Goal: Task Accomplishment & Management: Manage account settings

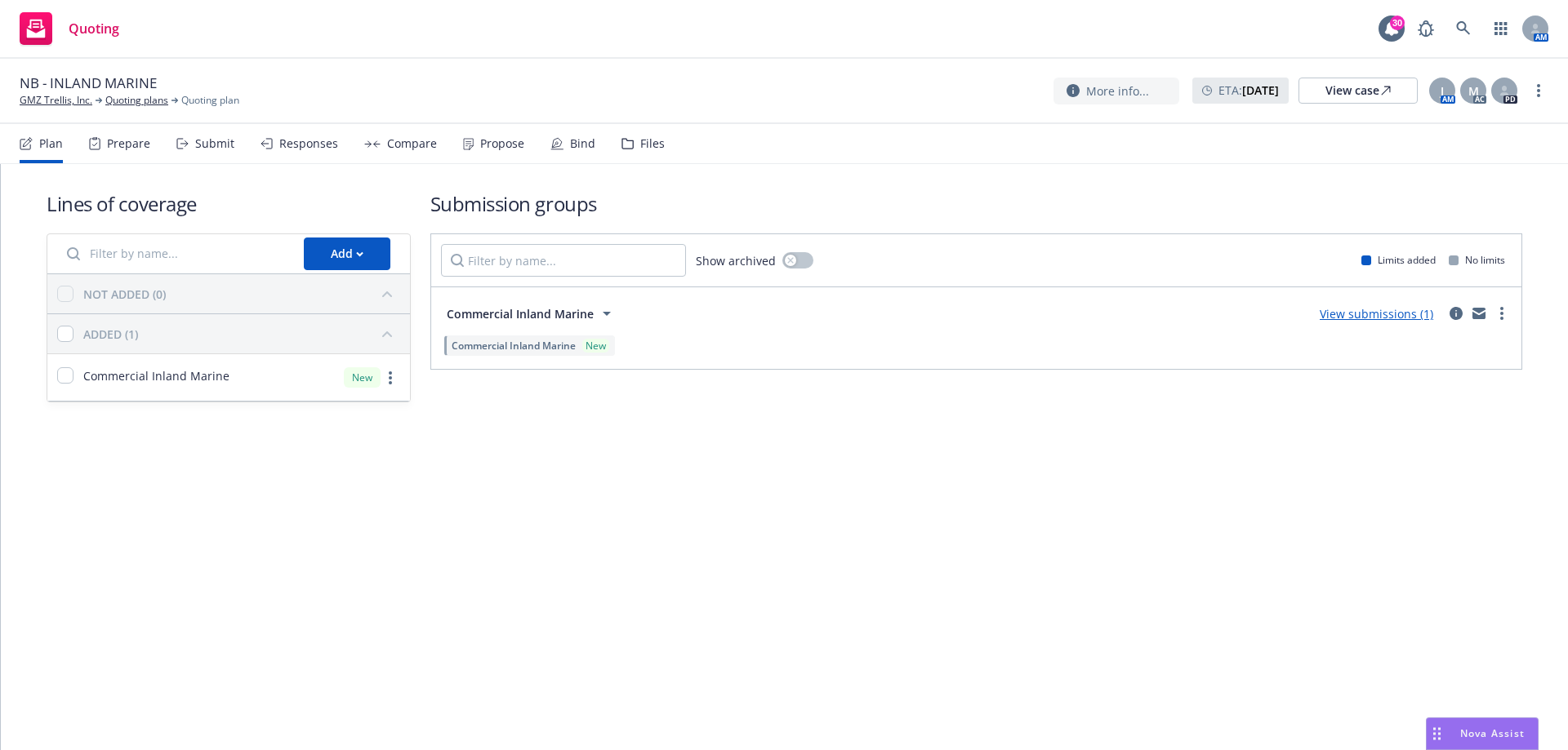
click at [569, 153] on div "Bind" at bounding box center [573, 144] width 45 height 40
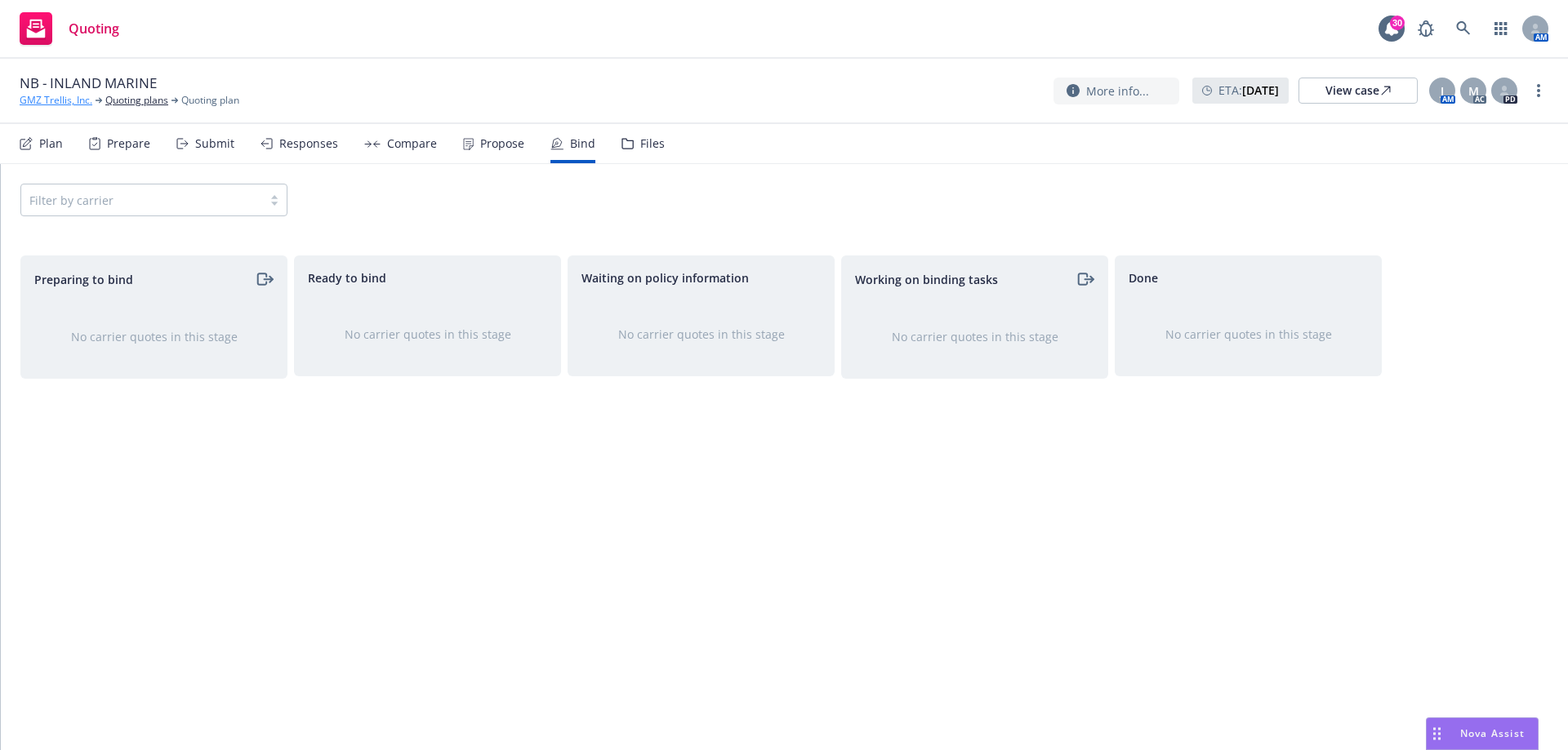
click at [66, 98] on link "GMZ Trellis, Inc." at bounding box center [56, 100] width 73 height 14
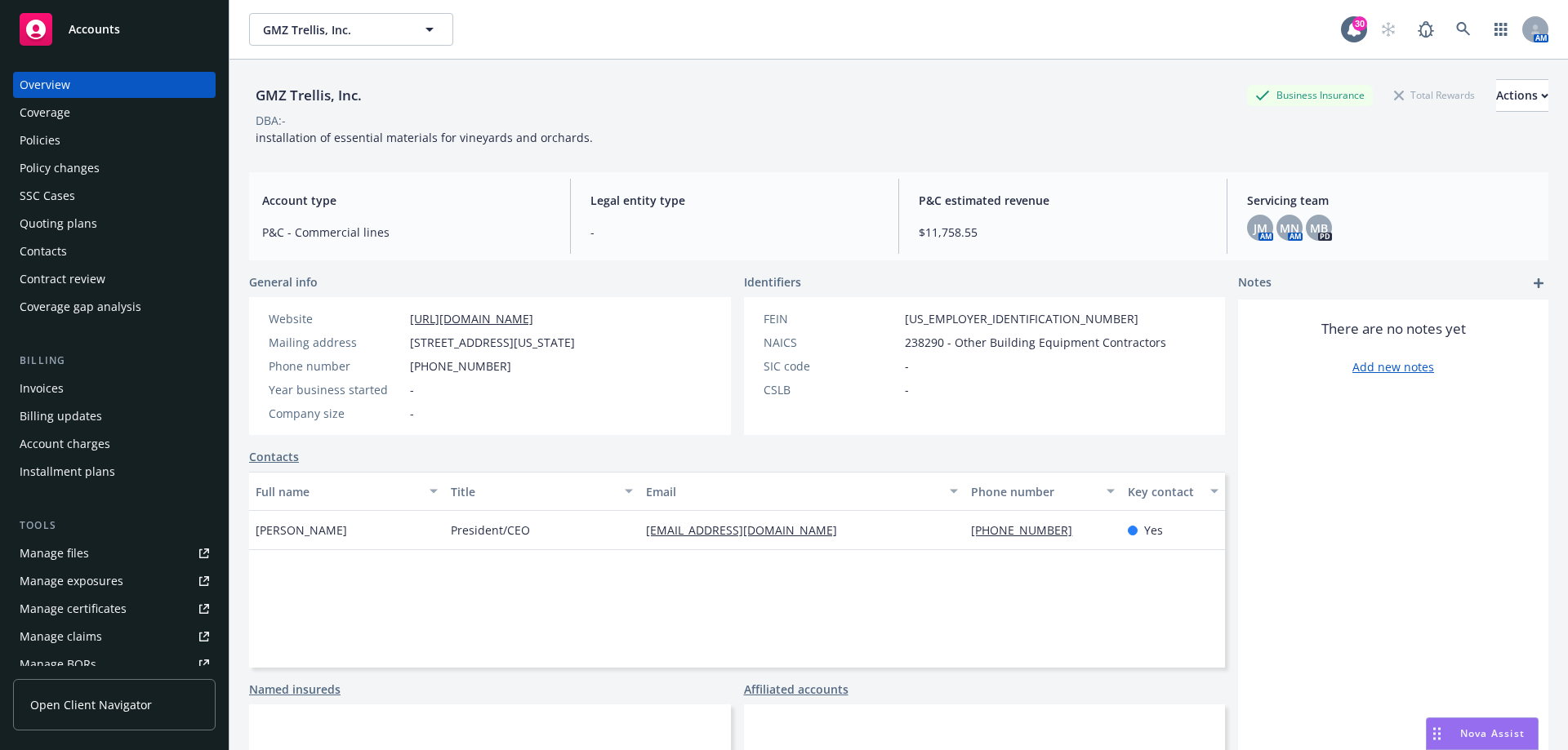
click at [66, 124] on div "Coverage" at bounding box center [45, 113] width 50 height 26
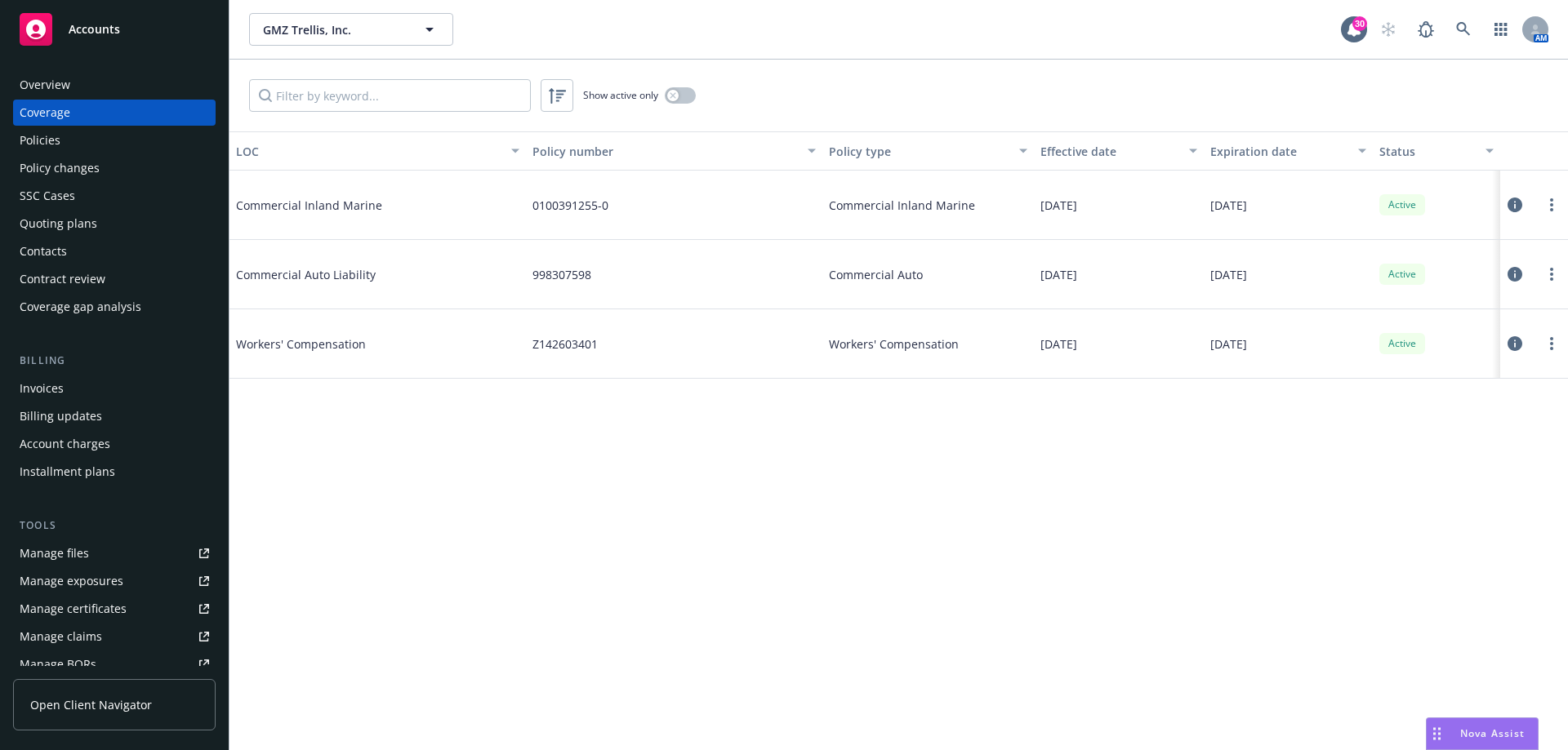
click at [97, 204] on div "SSC Cases" at bounding box center [114, 195] width 189 height 26
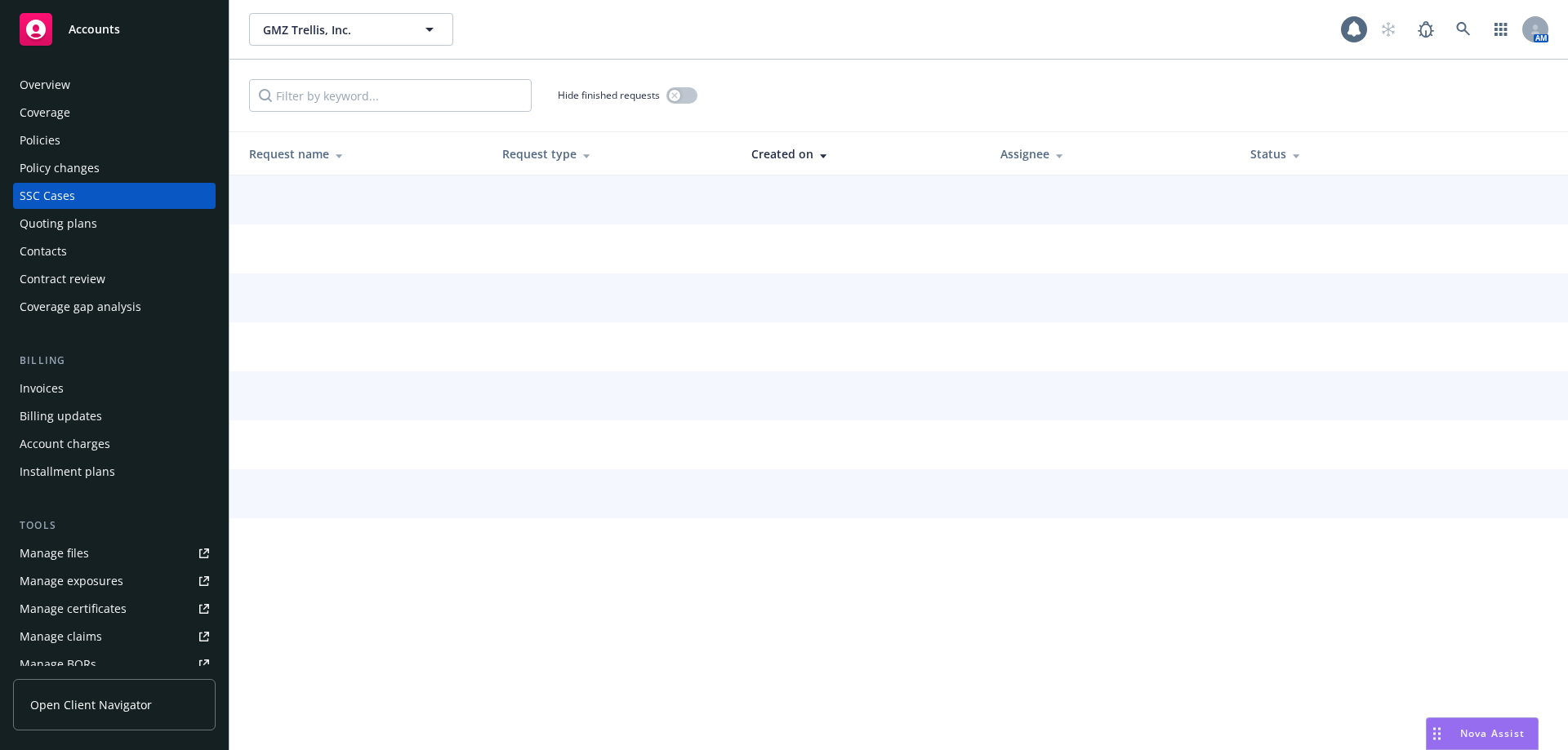
click at [91, 222] on div "Quoting plans" at bounding box center [59, 223] width 77 height 26
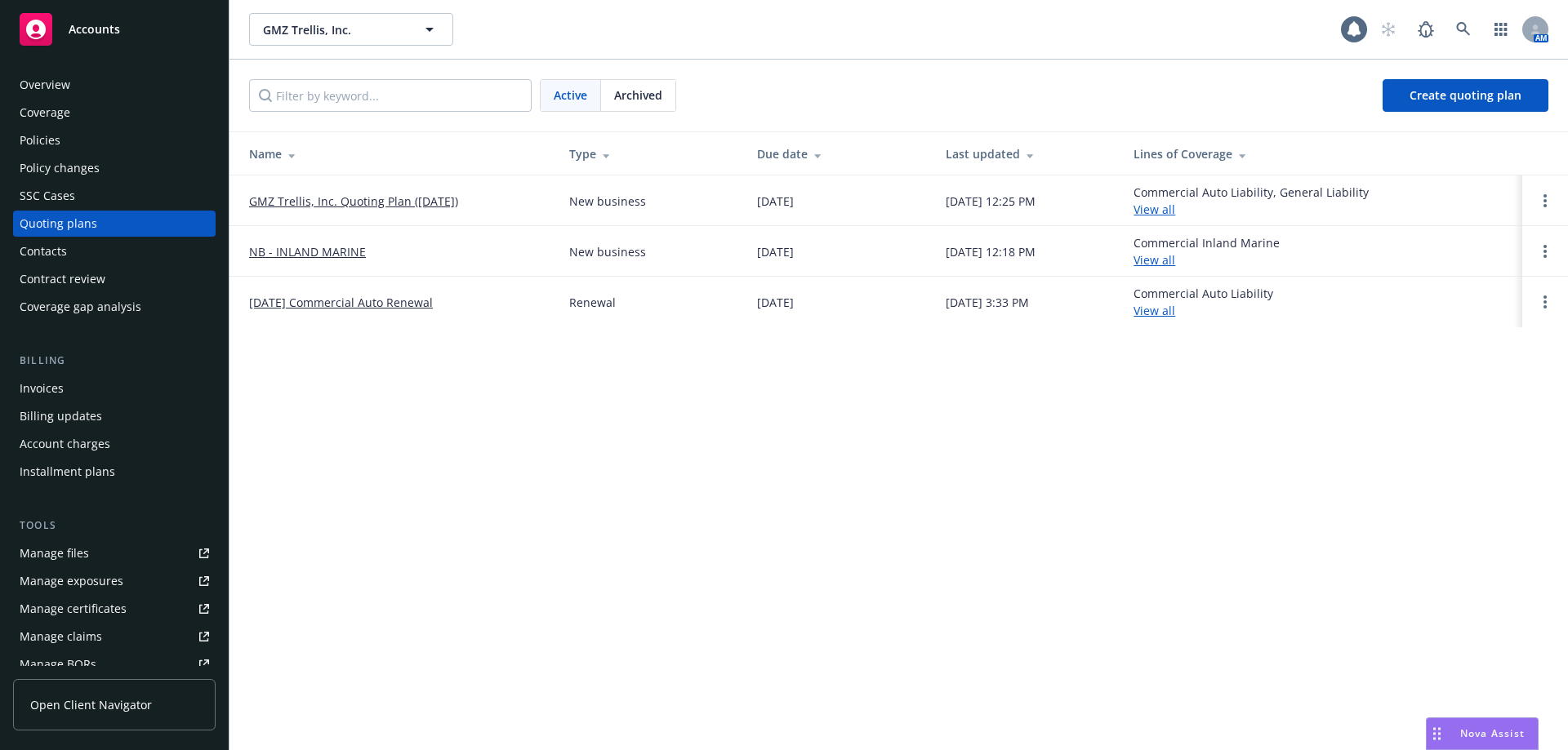
click at [316, 197] on link "GMZ Trellis, Inc. Quoting Plan (2025-05-09)" at bounding box center [353, 201] width 209 height 17
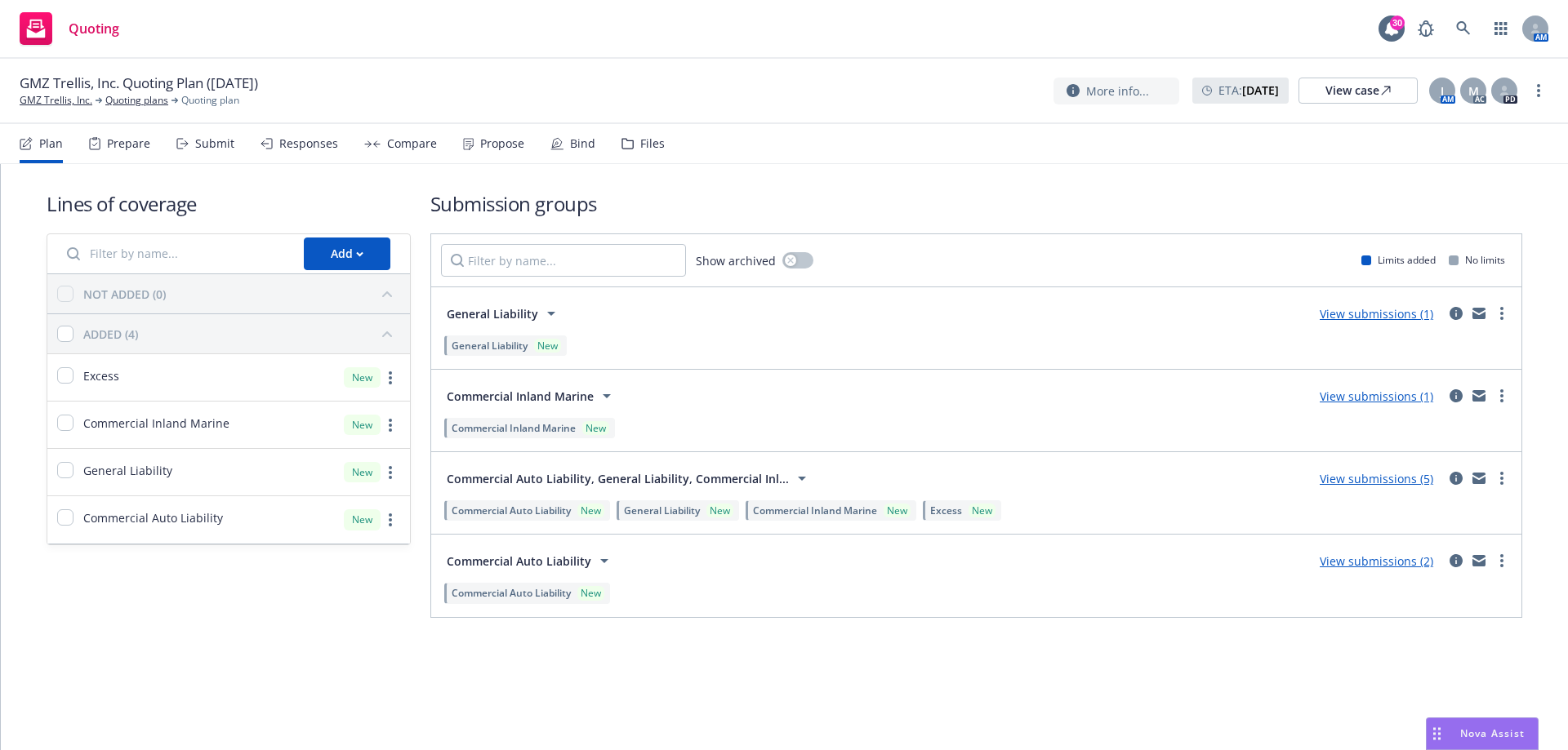
click at [559, 143] on div "Bind" at bounding box center [573, 144] width 45 height 40
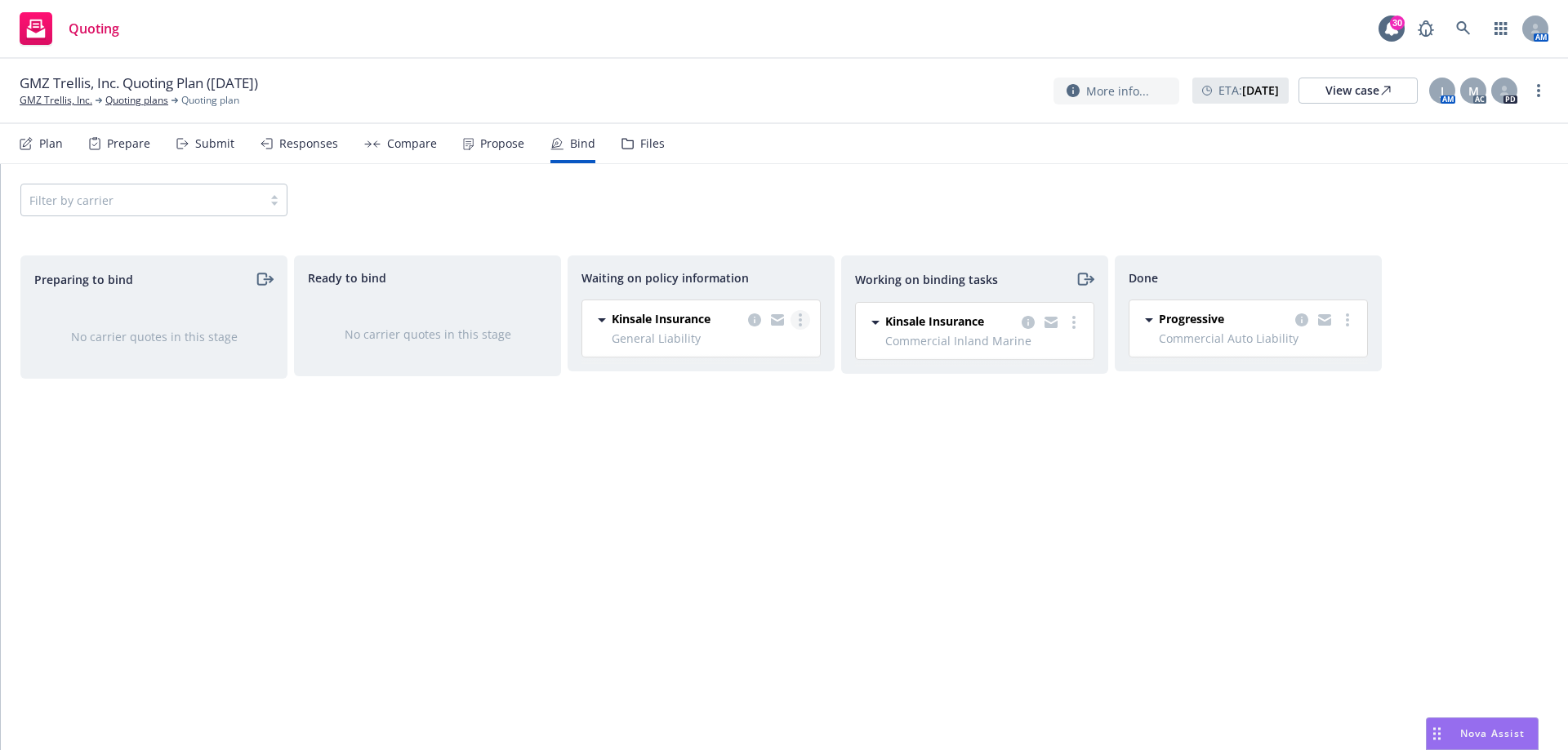
click at [796, 319] on link "more" at bounding box center [801, 320] width 20 height 20
click at [734, 353] on span "Create policies" at bounding box center [721, 352] width 120 height 15
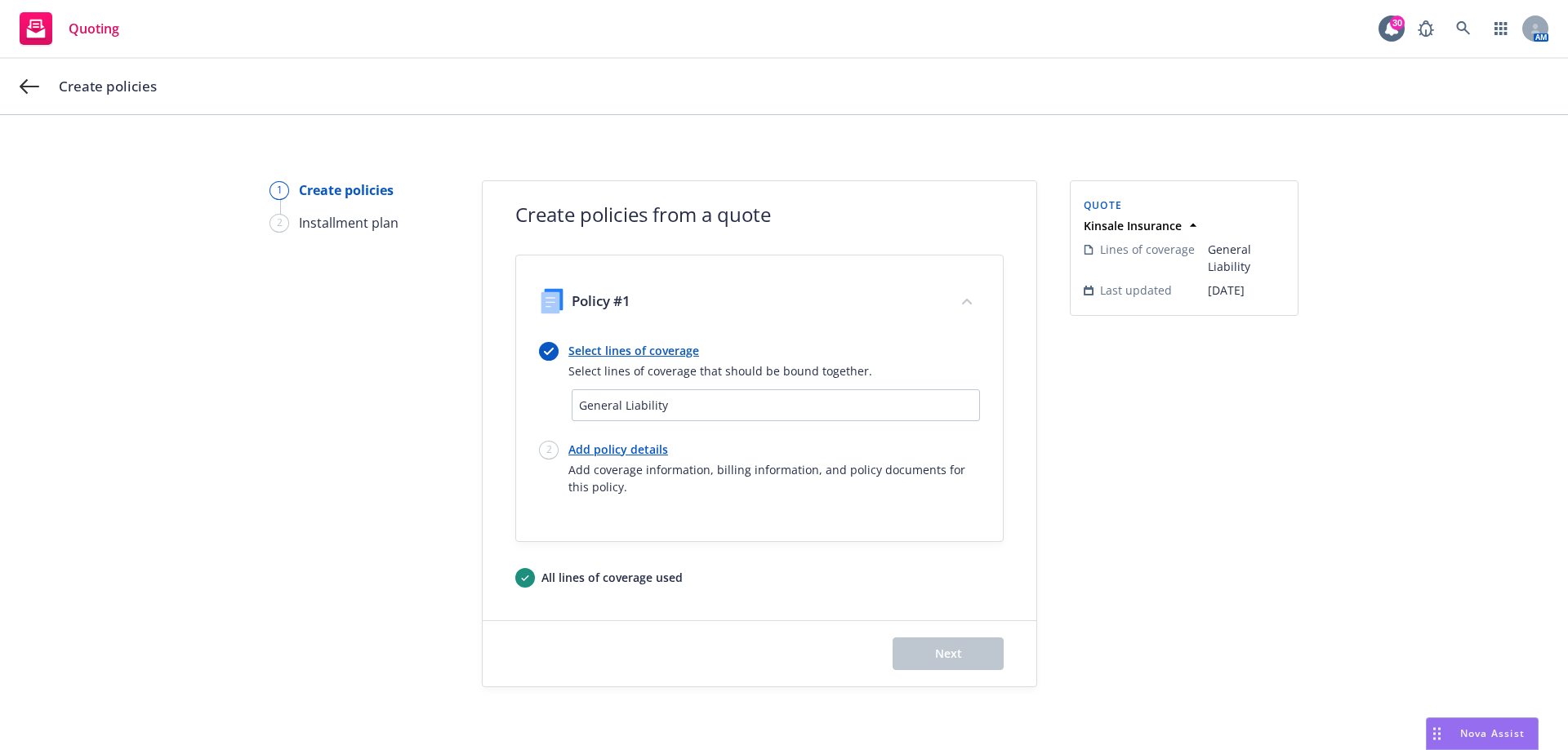
click at [590, 448] on link "Add policy details" at bounding box center [774, 449] width 412 height 17
select select "12"
select select "CA"
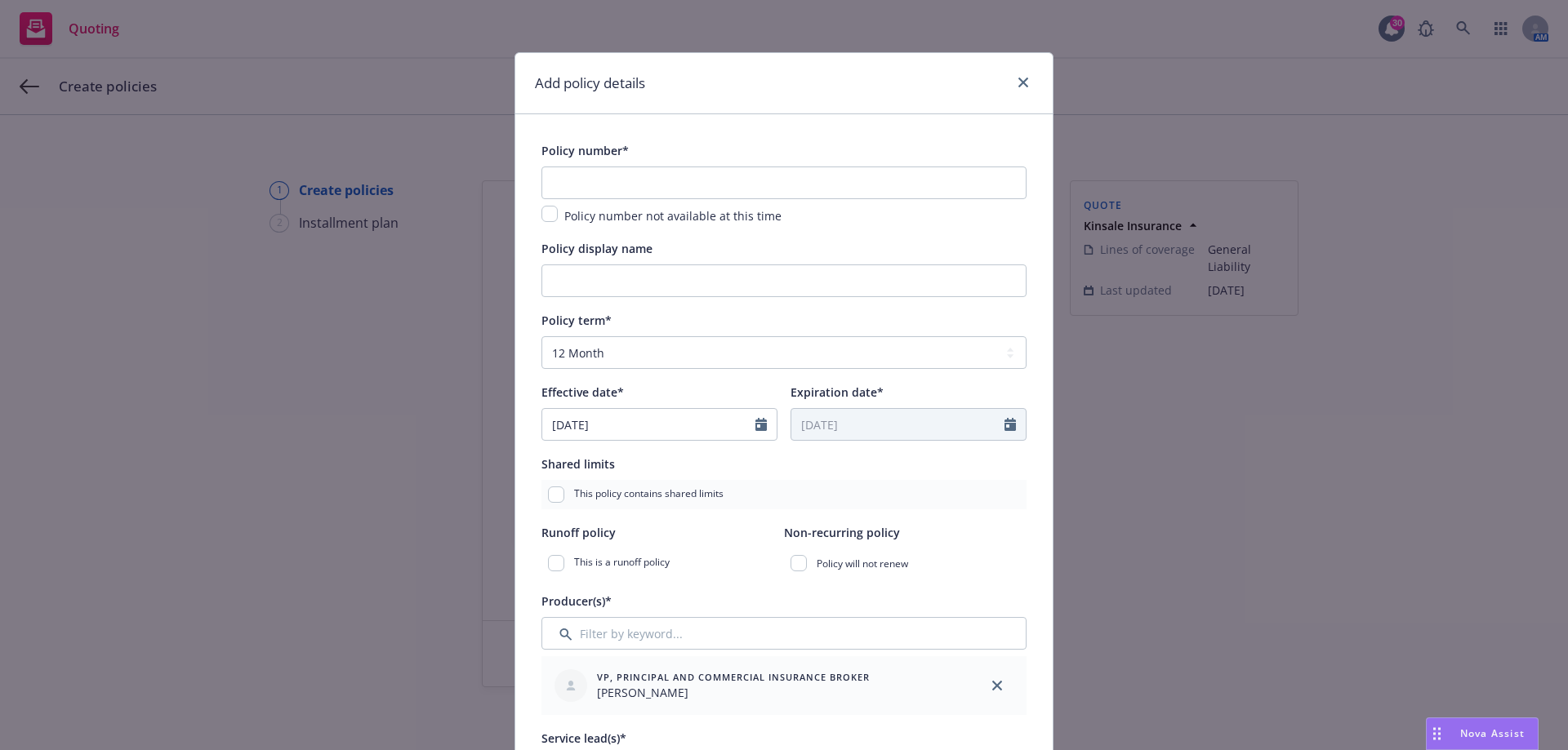
click at [593, 196] on div "Policy number not available at this time" at bounding box center [784, 195] width 485 height 59
click at [594, 186] on input "text" at bounding box center [784, 183] width 485 height 32
paste input "0100390874-0"
type input "0100390874-0"
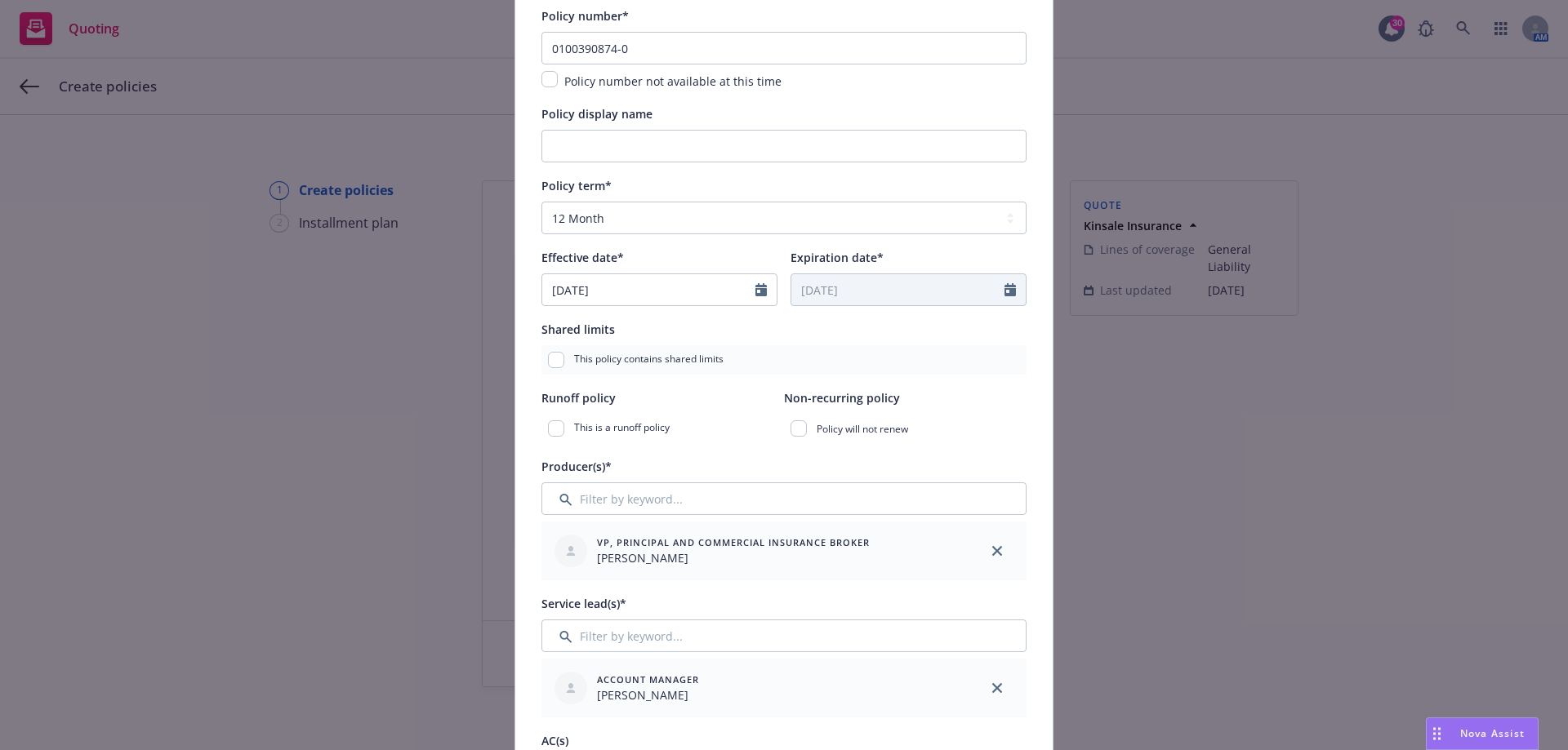
scroll to position [163, 0]
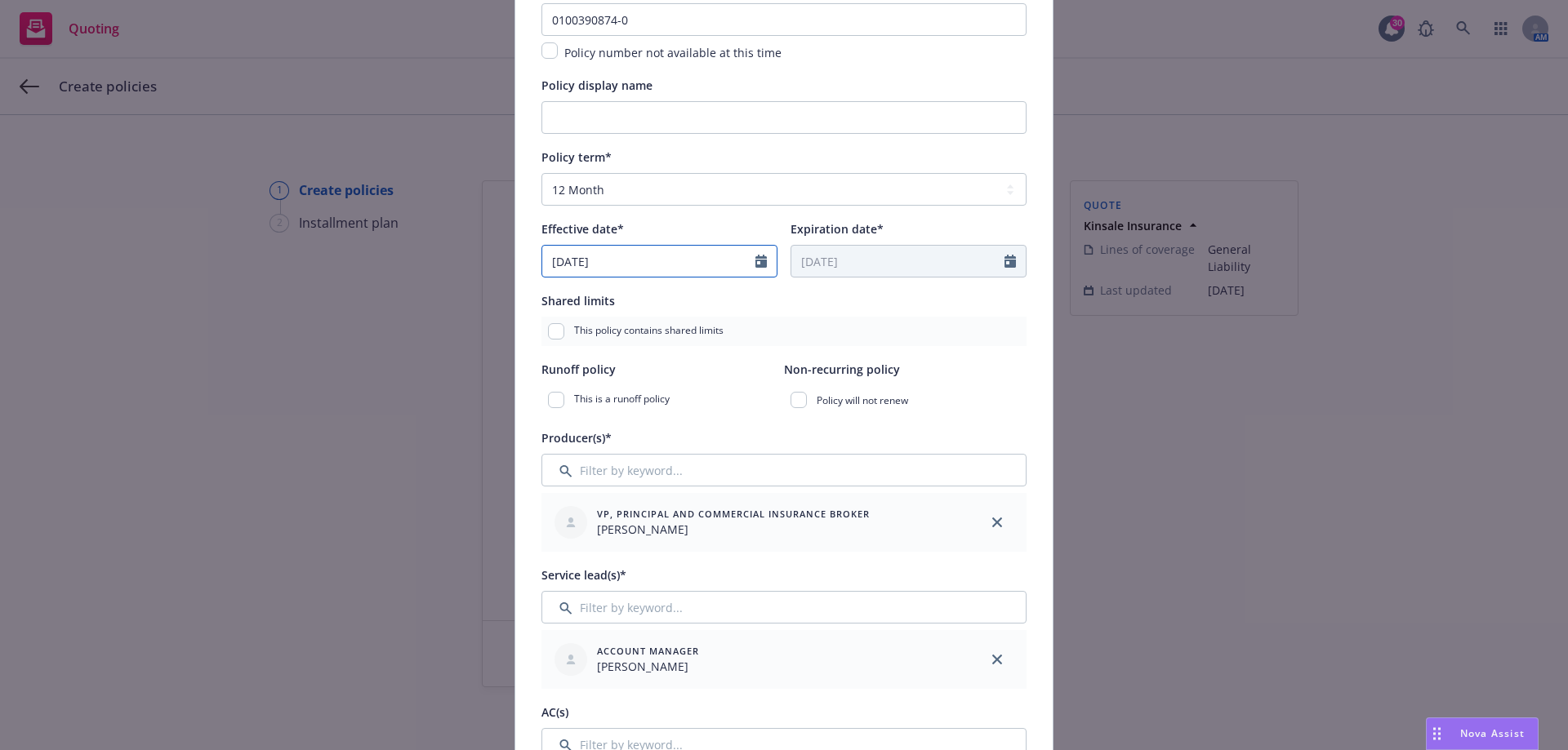
click at [610, 275] on div "08/05/2025" at bounding box center [659, 261] width 236 height 32
select select "8"
click at [583, 402] on span "11" at bounding box center [588, 406] width 24 height 21
type input "08/11/2025"
type input "08/11/2026"
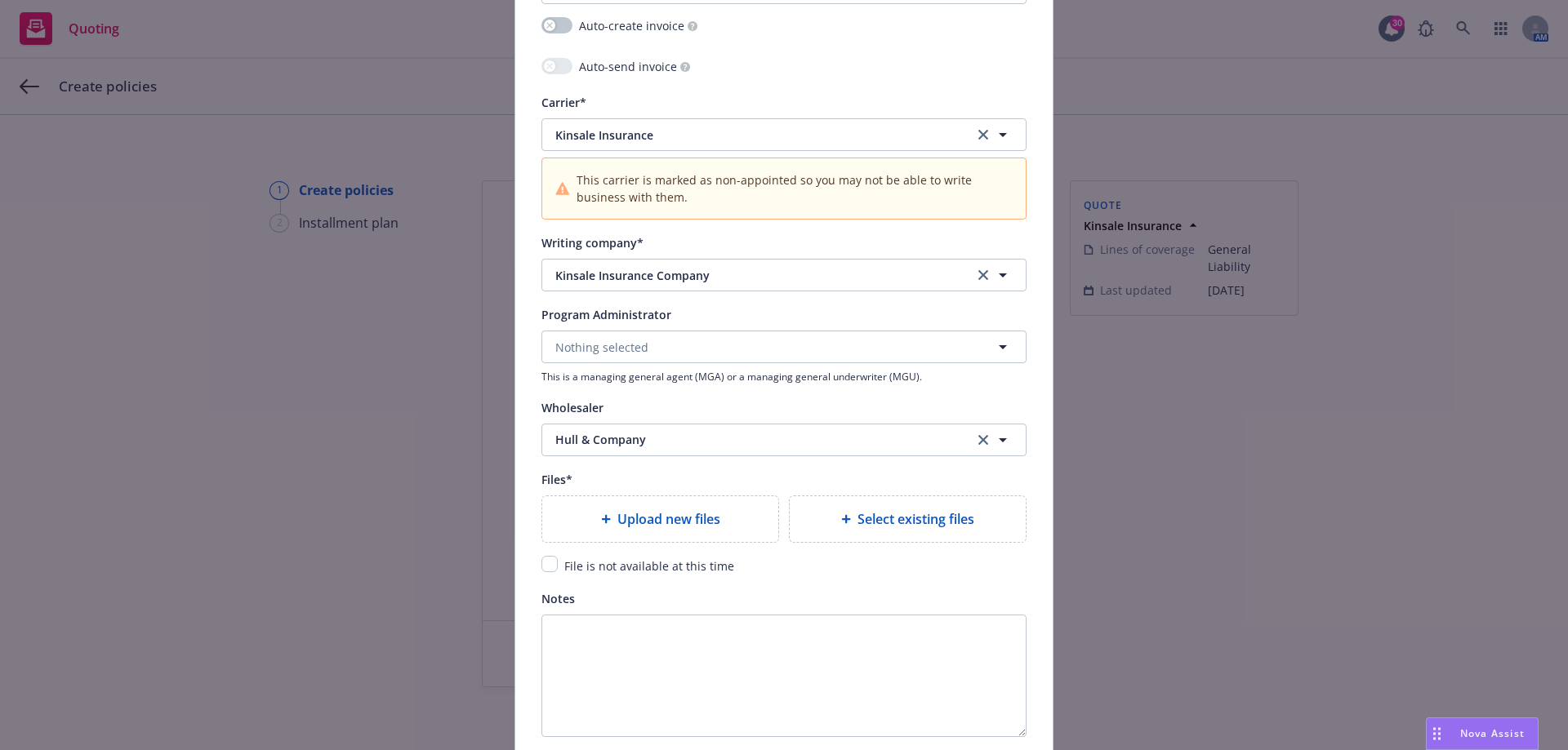
scroll to position [1742, 0]
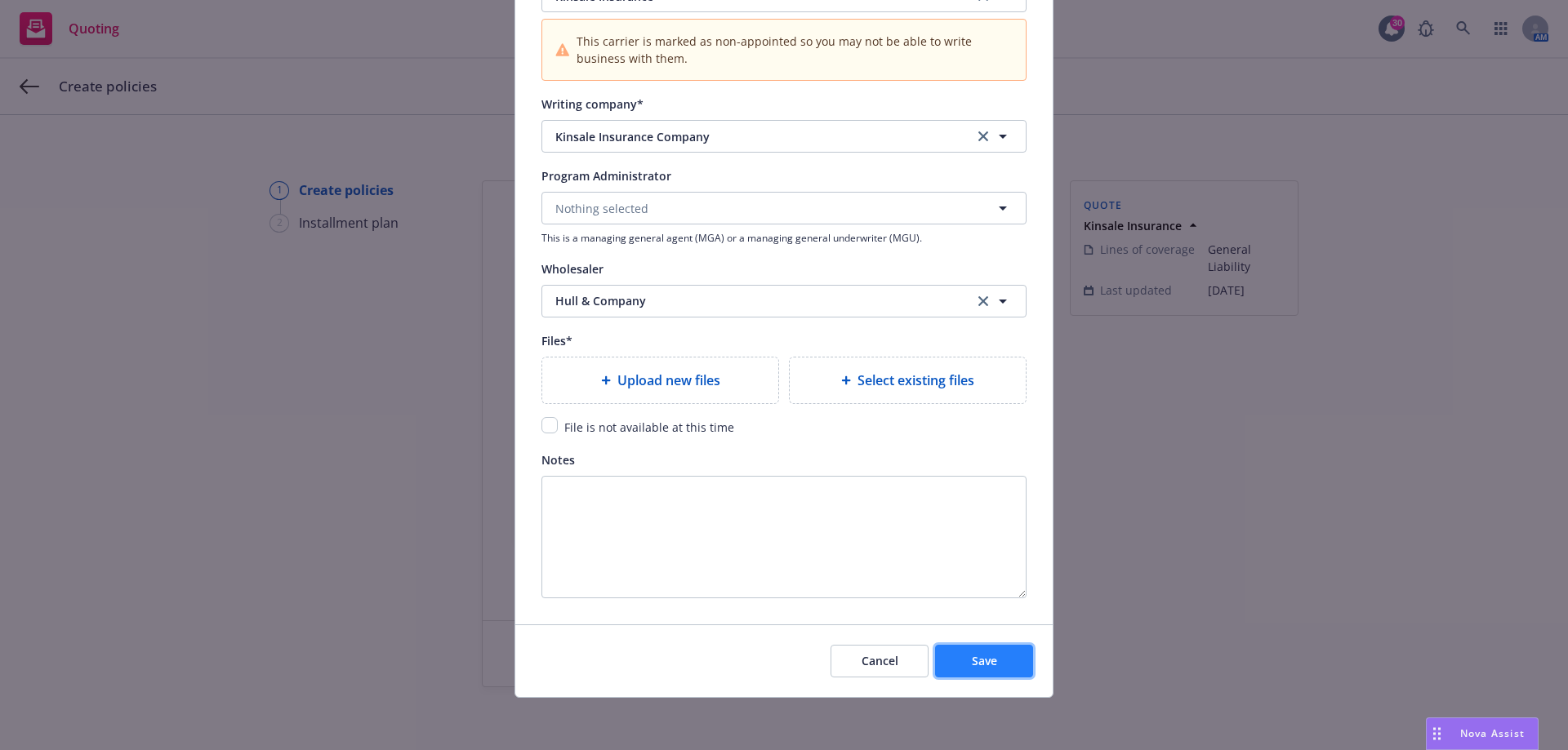
click at [992, 673] on button "Save" at bounding box center [983, 661] width 98 height 32
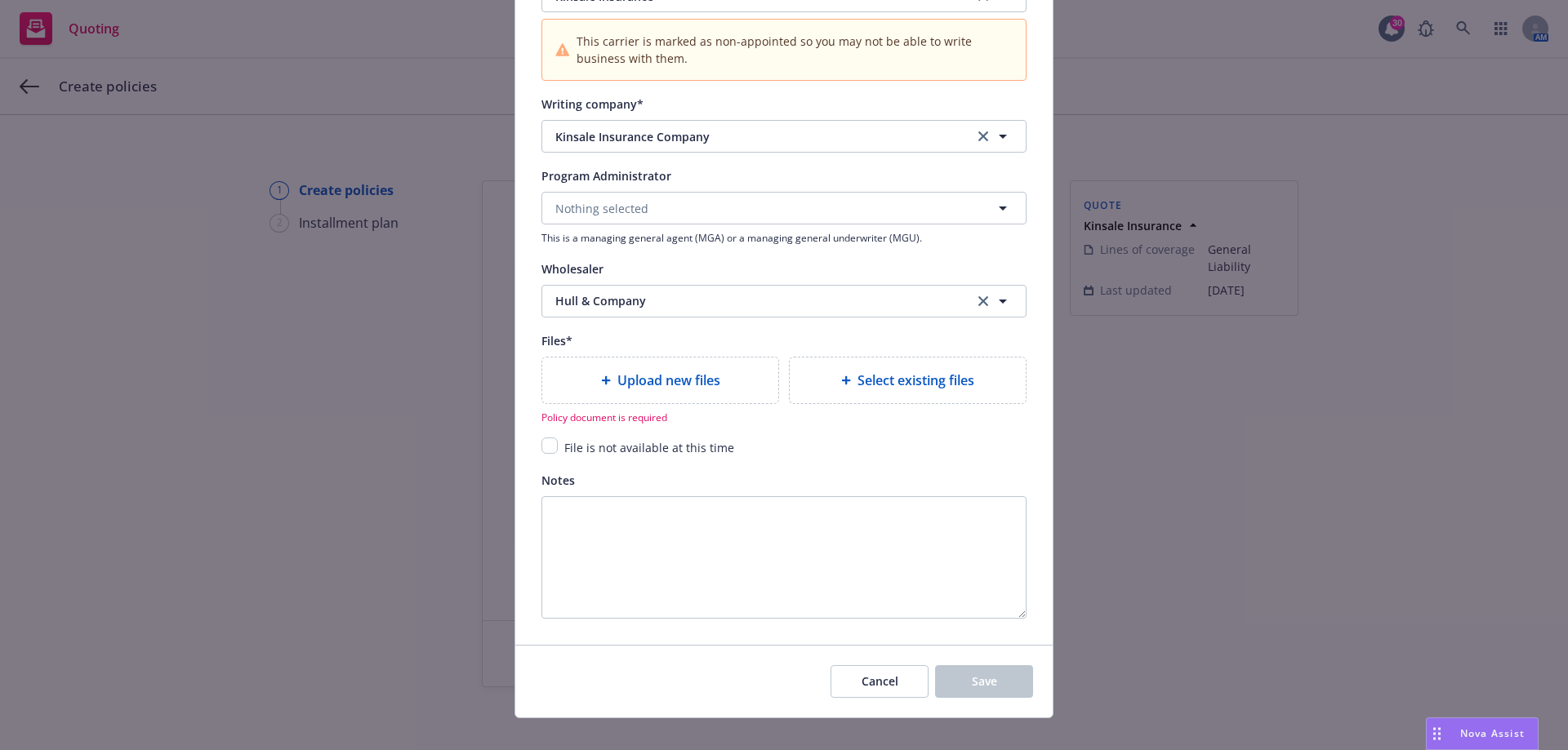
click at [621, 394] on div "Upload new files" at bounding box center [660, 380] width 236 height 46
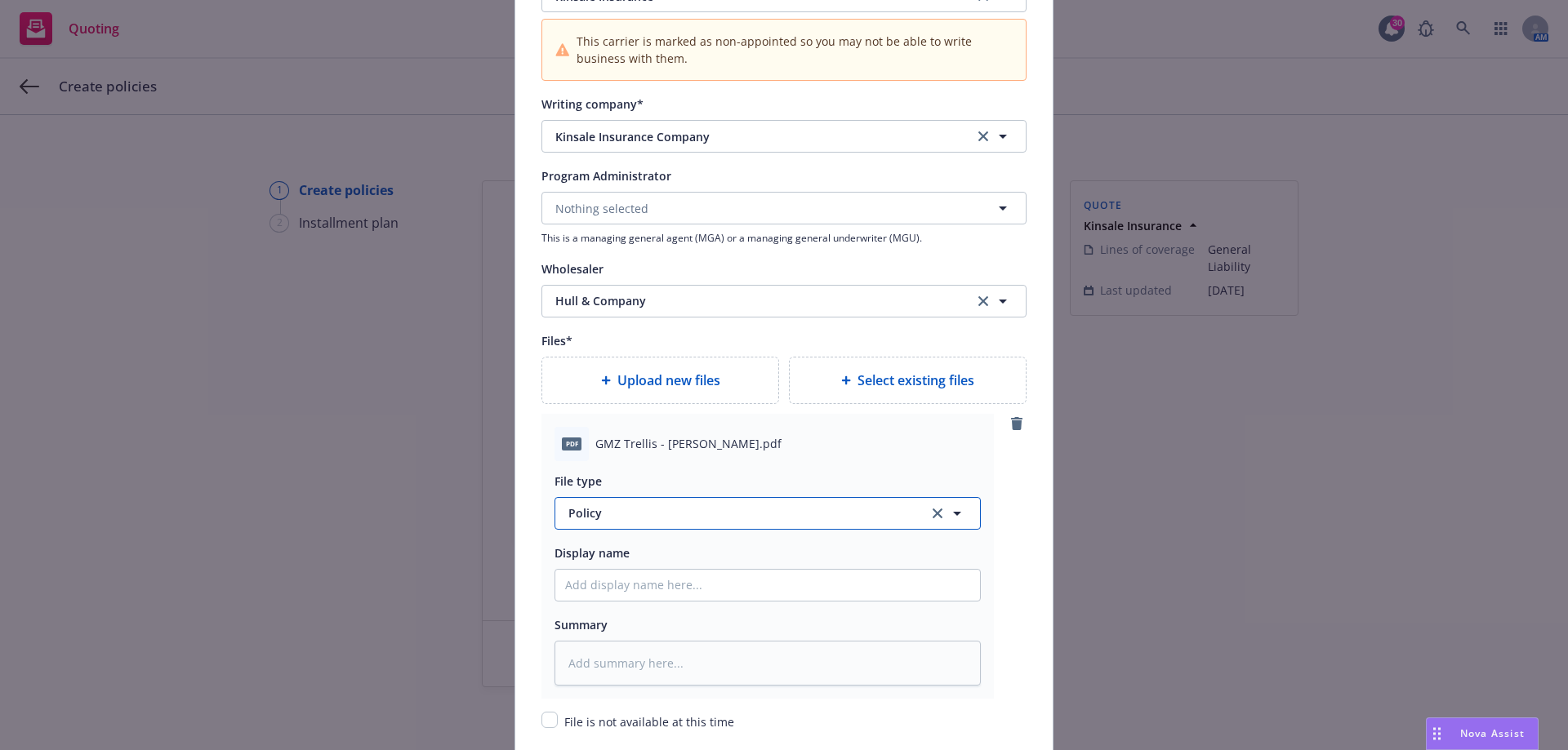
click at [599, 512] on span "Policy" at bounding box center [739, 512] width 341 height 17
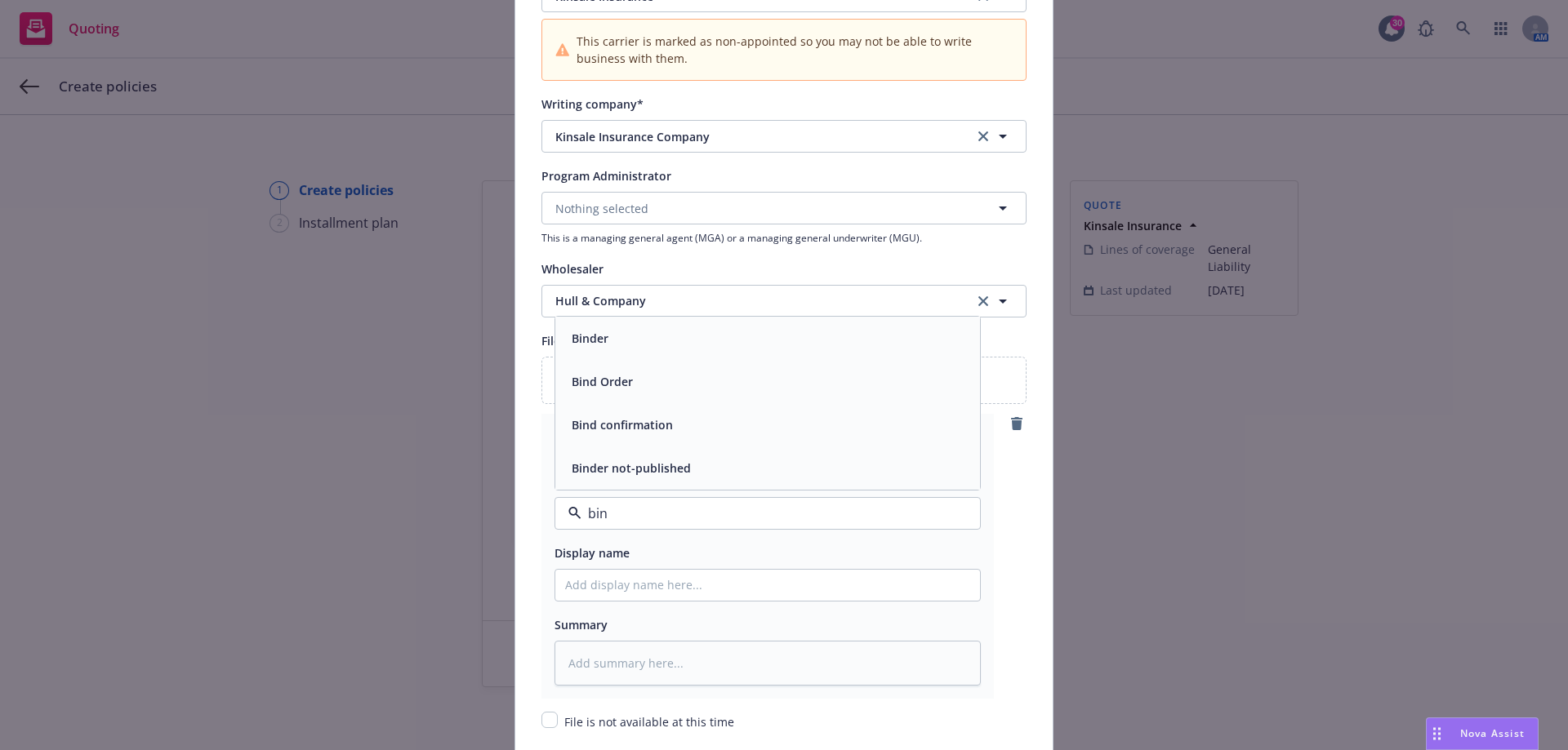
type input "bind"
click at [625, 353] on div "Binder" at bounding box center [766, 339] width 424 height 43
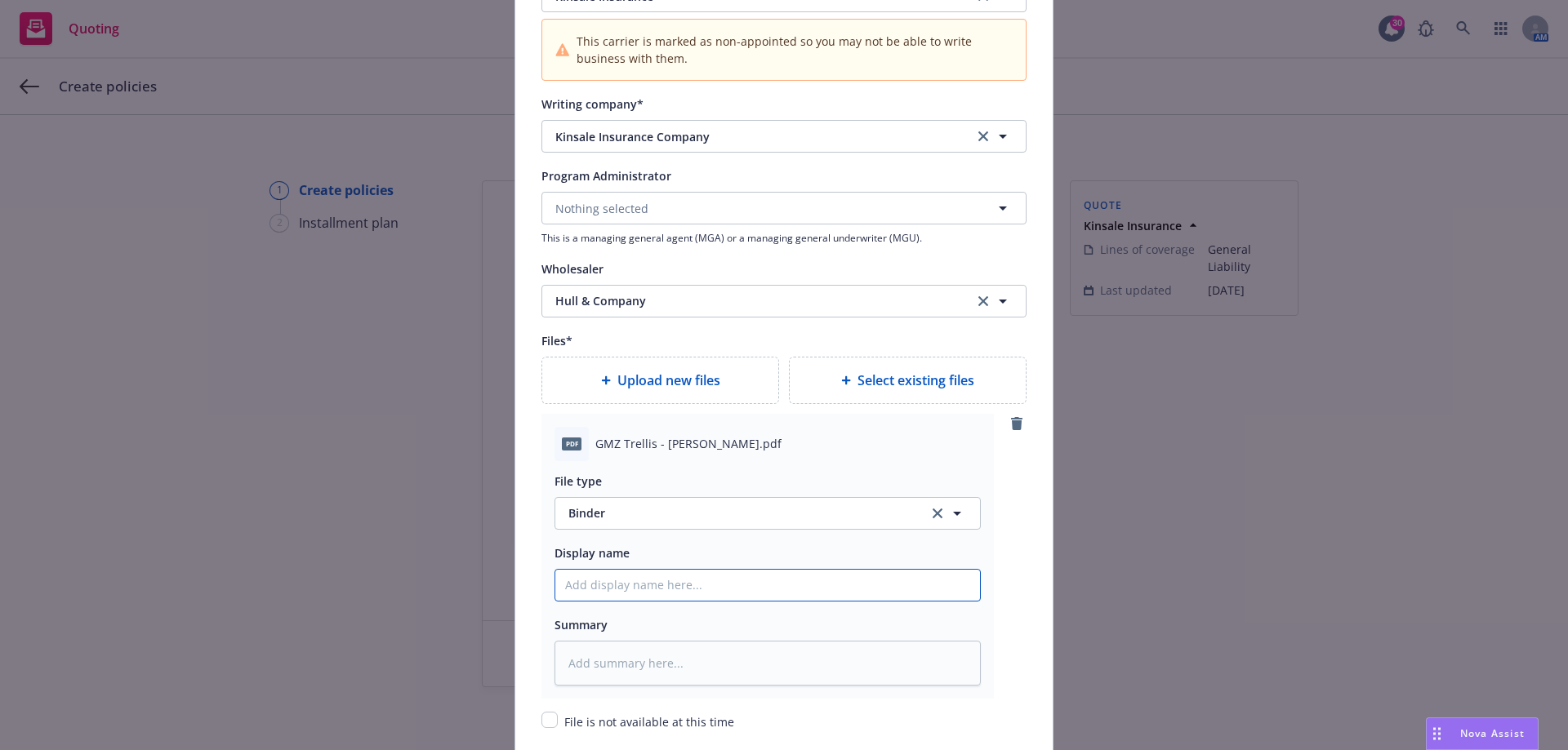
click at [613, 577] on input "Policy display name" at bounding box center [766, 585] width 424 height 31
type textarea "x"
type input "2"
type textarea "x"
type input "20"
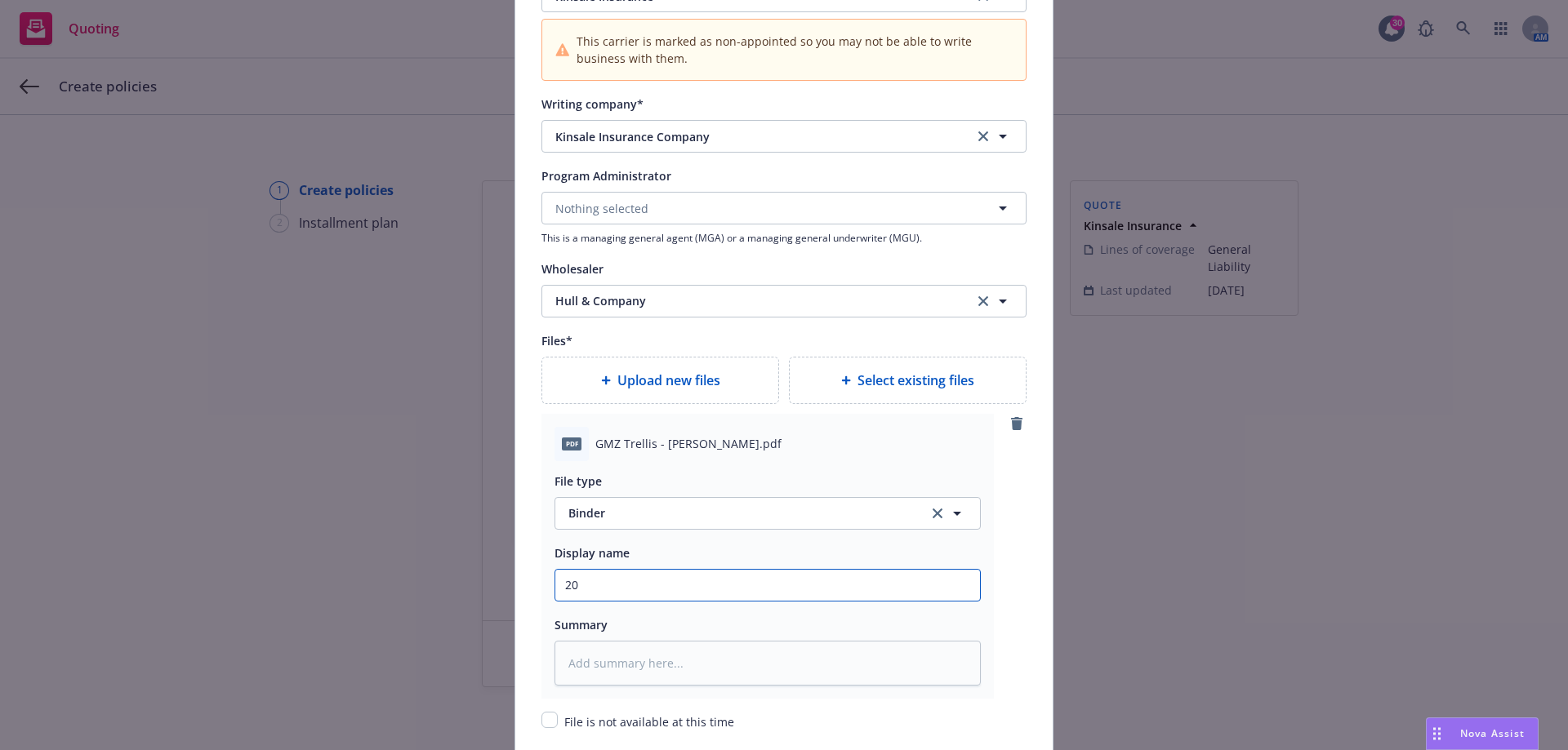
type textarea "x"
type input "202"
type textarea "x"
type input "2025"
type textarea "x"
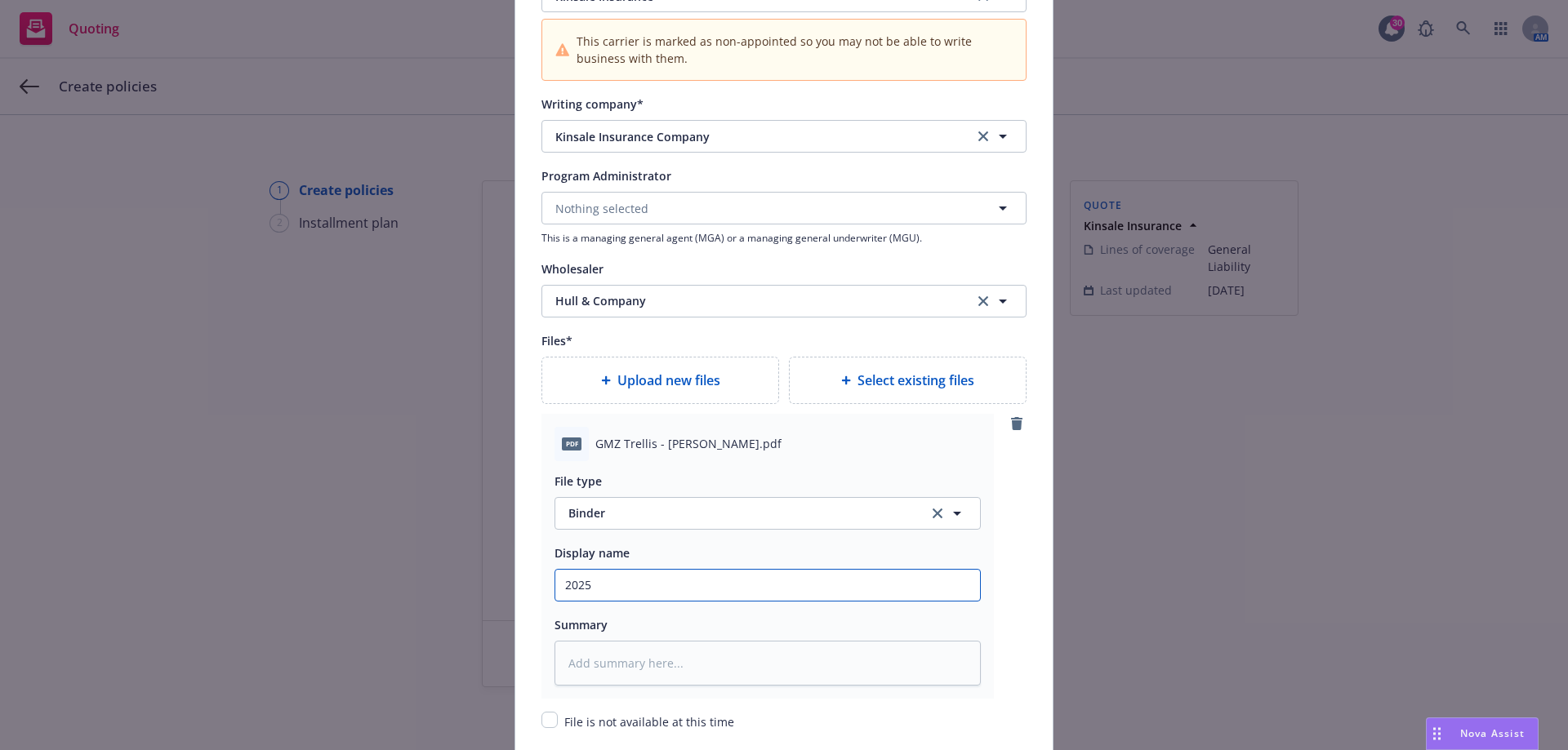
type input "2025"
type textarea "x"
type input "2025 G"
type textarea "x"
type input "2025 Ge"
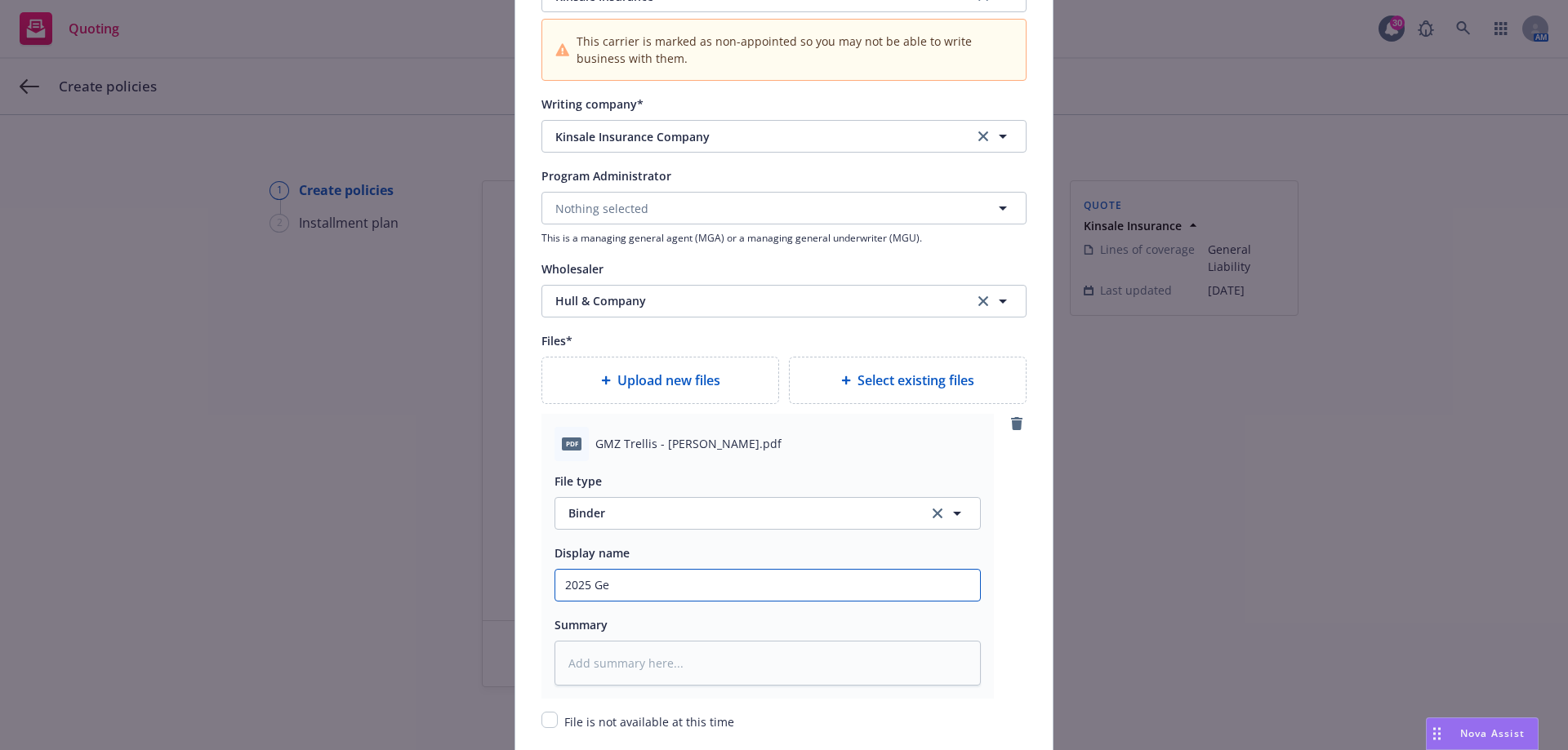
type textarea "x"
type input "2025 Gen"
type textarea "x"
type input "2025 Gene"
type textarea "x"
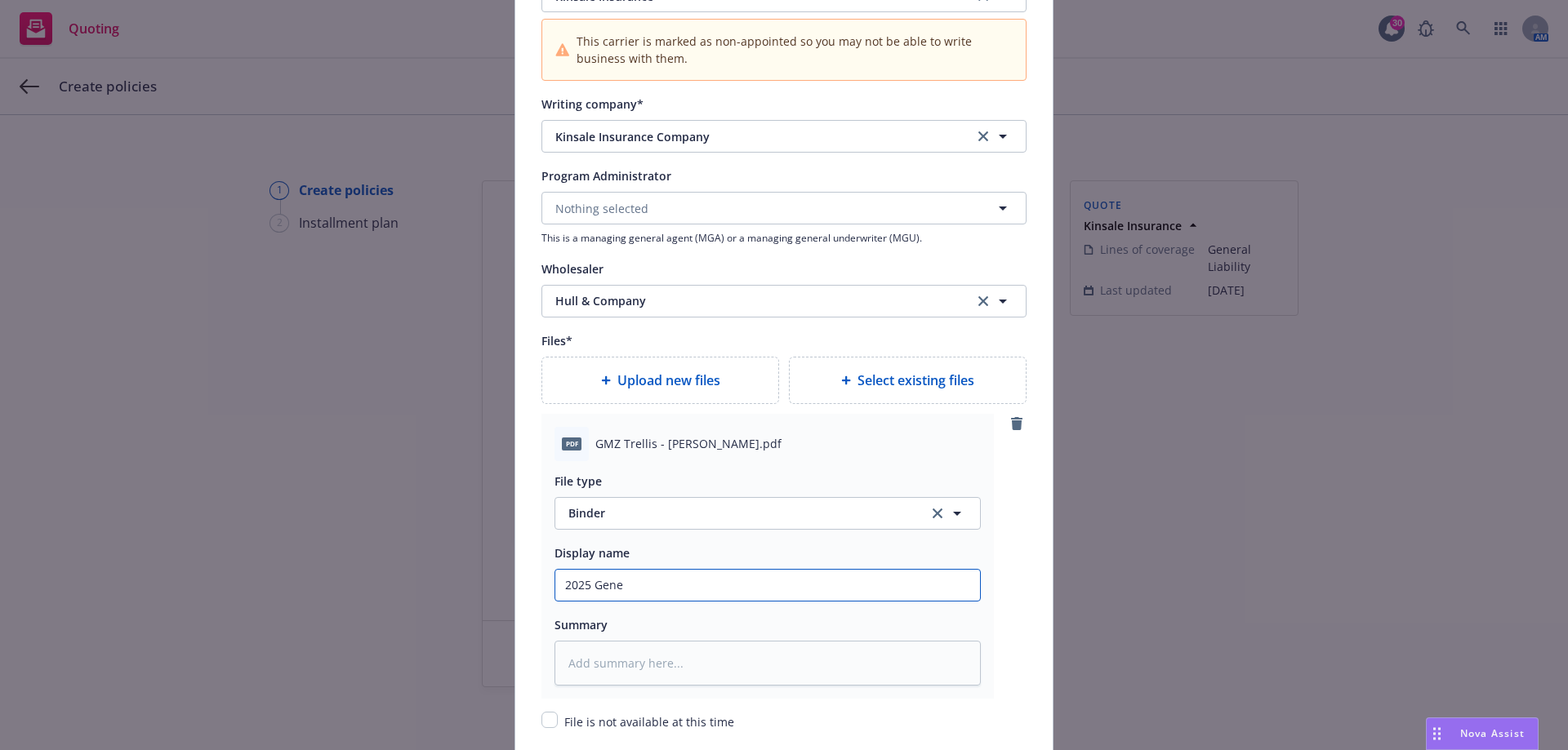
type input "2025 Gener"
type textarea "x"
type input "2025 Geners;"
type textarea "x"
type input "2025 Geners"
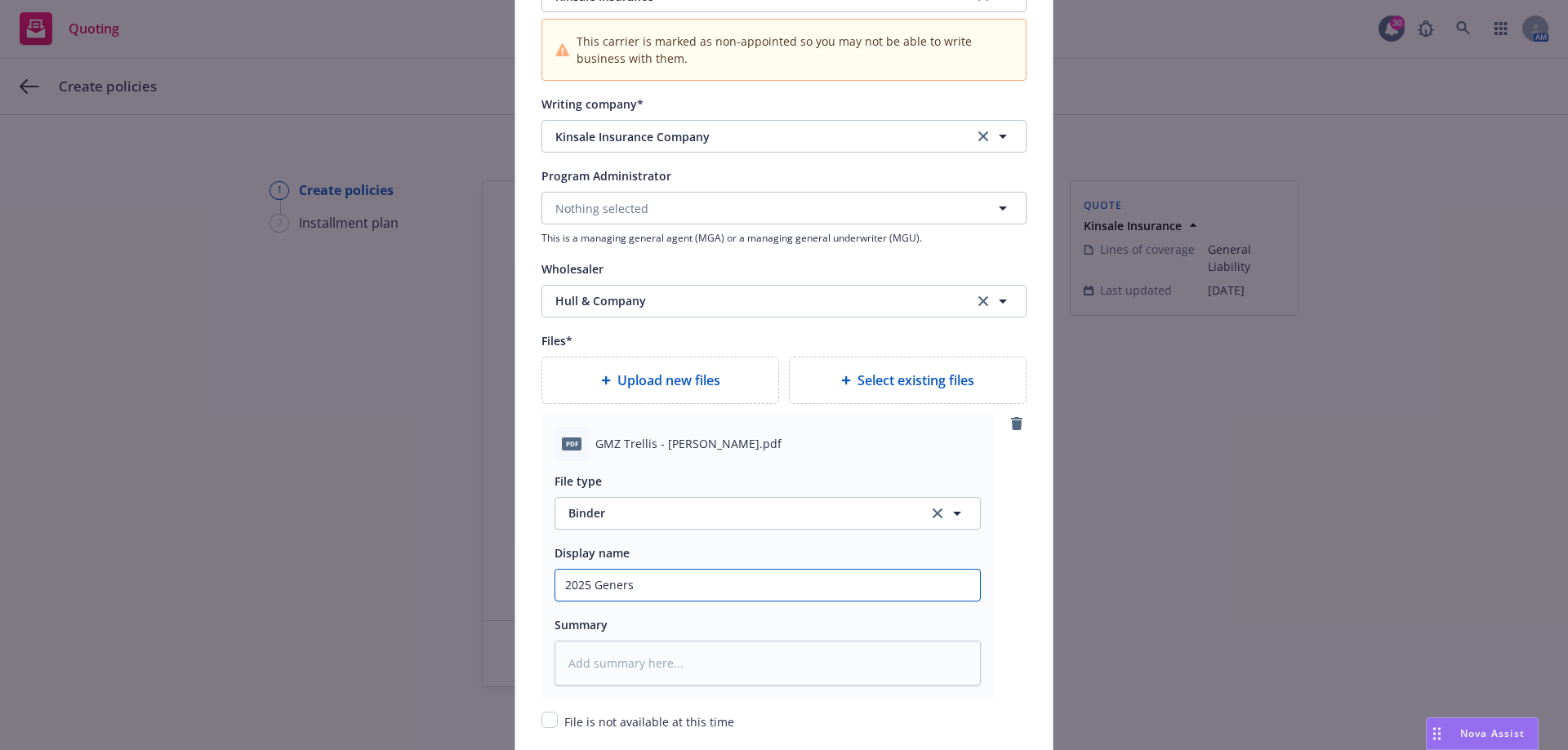
type textarea "x"
type input "2025 Gener"
type textarea "x"
type input "2025 Genera"
type textarea "x"
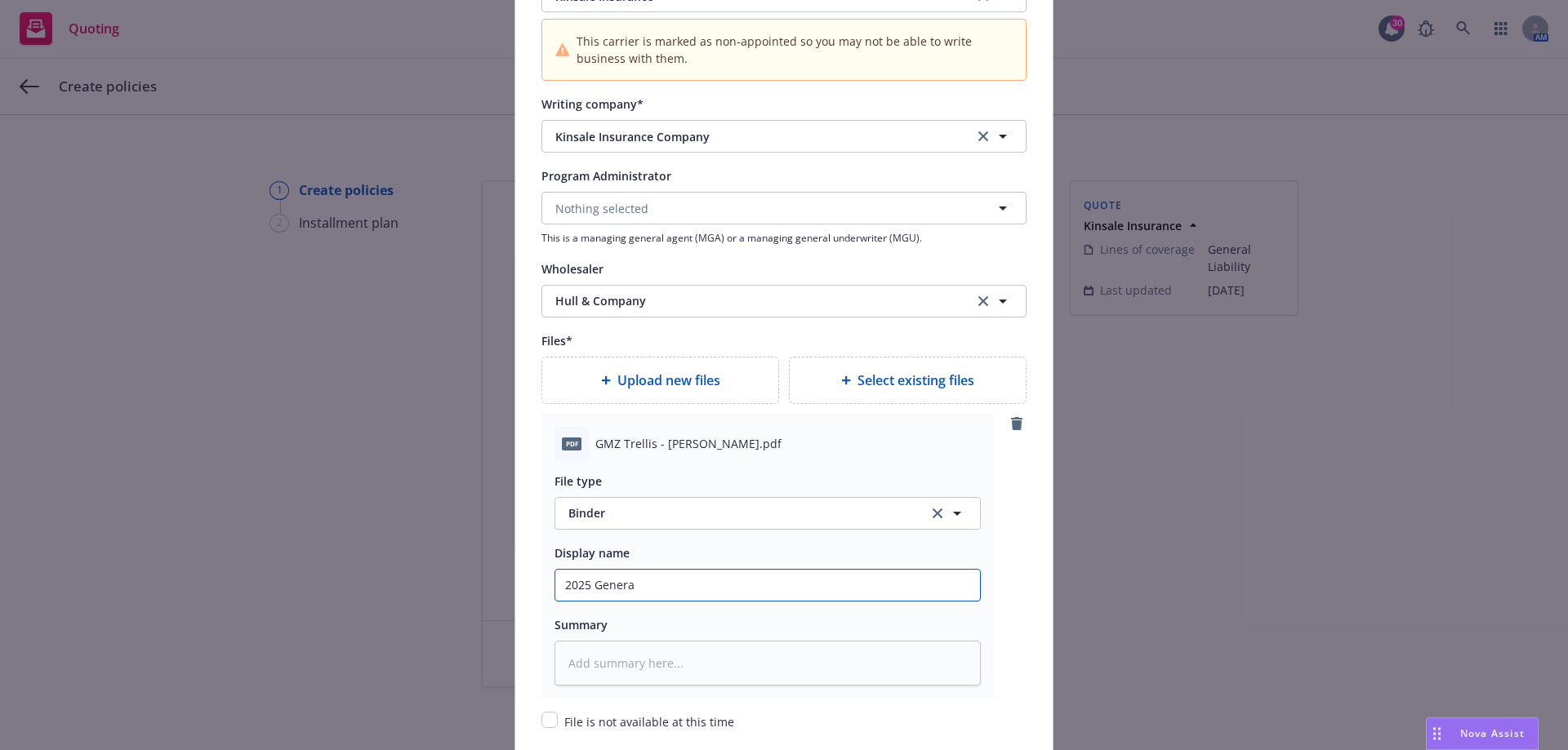
type input "2025 General"
type textarea "x"
type input "2025 General"
type textarea "x"
type input "2025 General L"
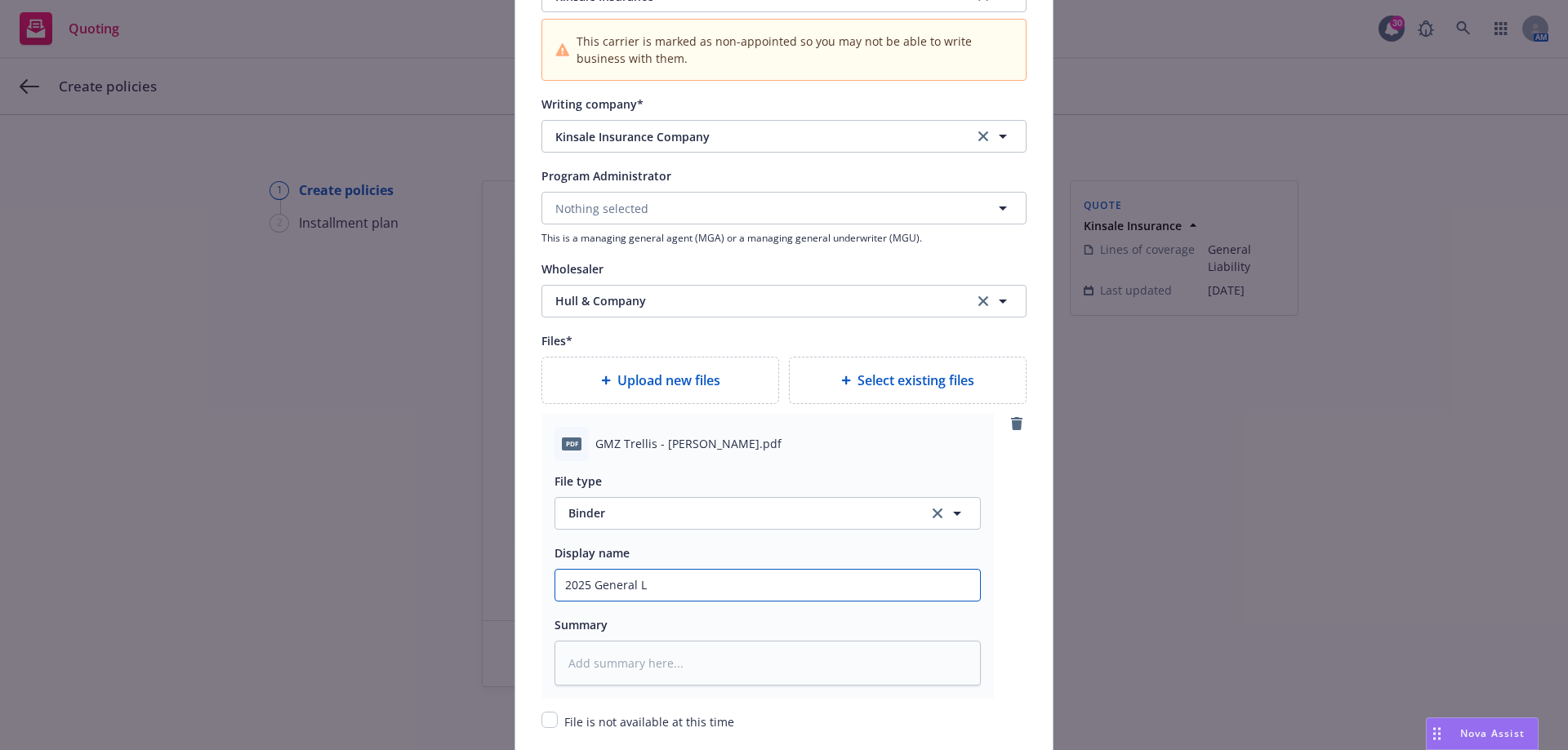
type textarea "x"
type input "2025 General Li"
type textarea "x"
type input "2025 General Lia"
type textarea "x"
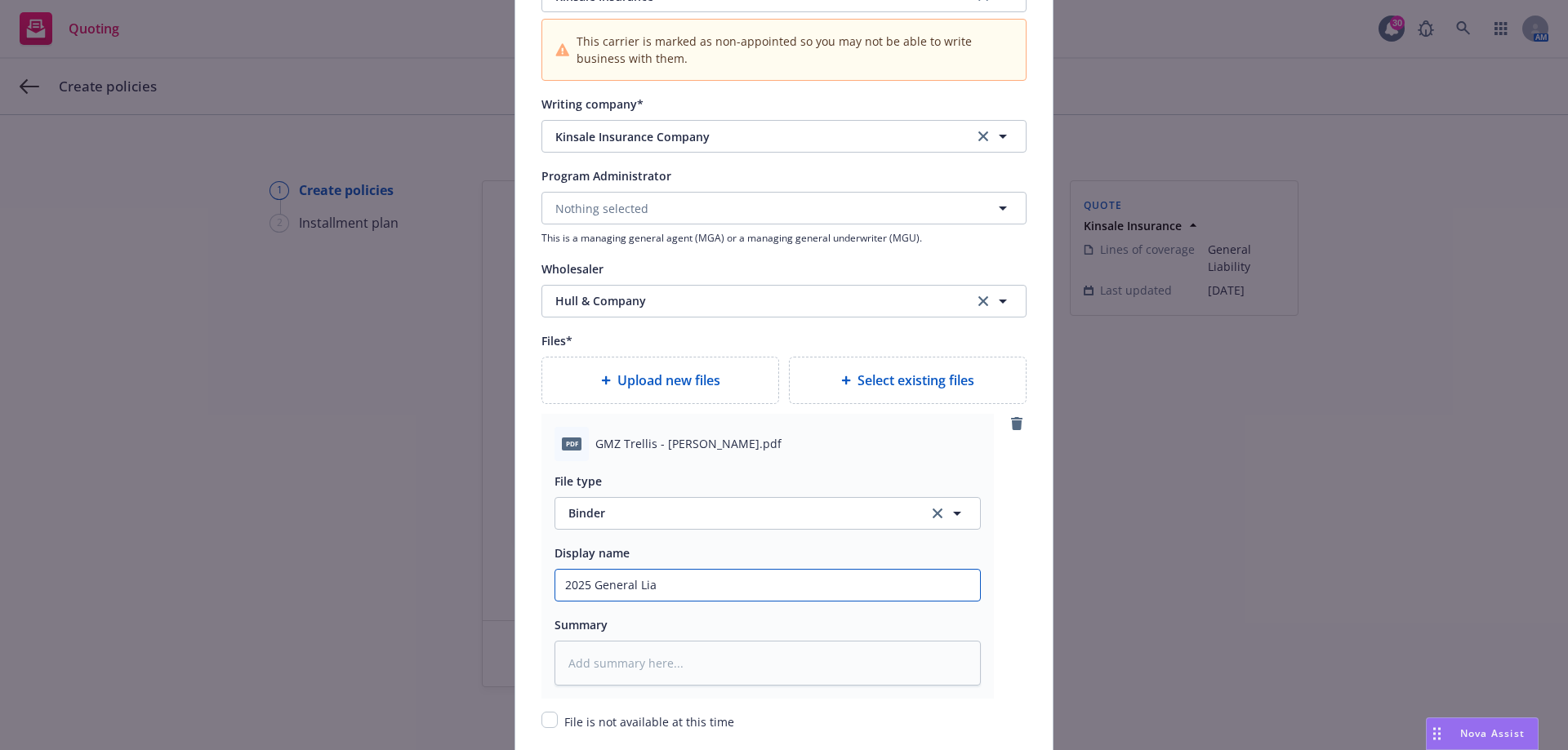
type input "2025 General Liab"
type textarea "x"
type input "2025 General Liabi"
type textarea "x"
type input "2025 General Liabil"
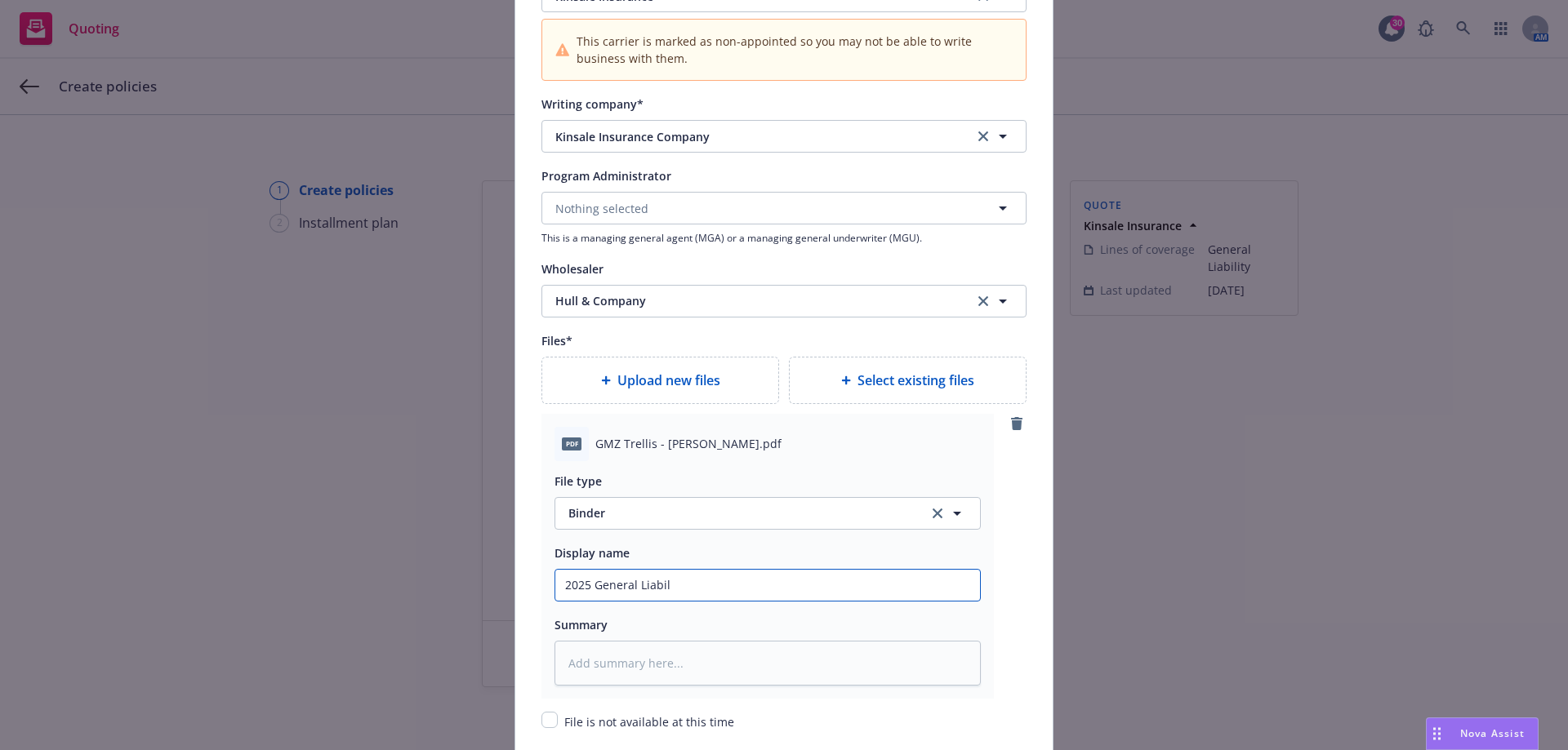
type textarea "x"
type input "2025 General Liabili"
type textarea "x"
type input "2025 General Liabilit"
type textarea "x"
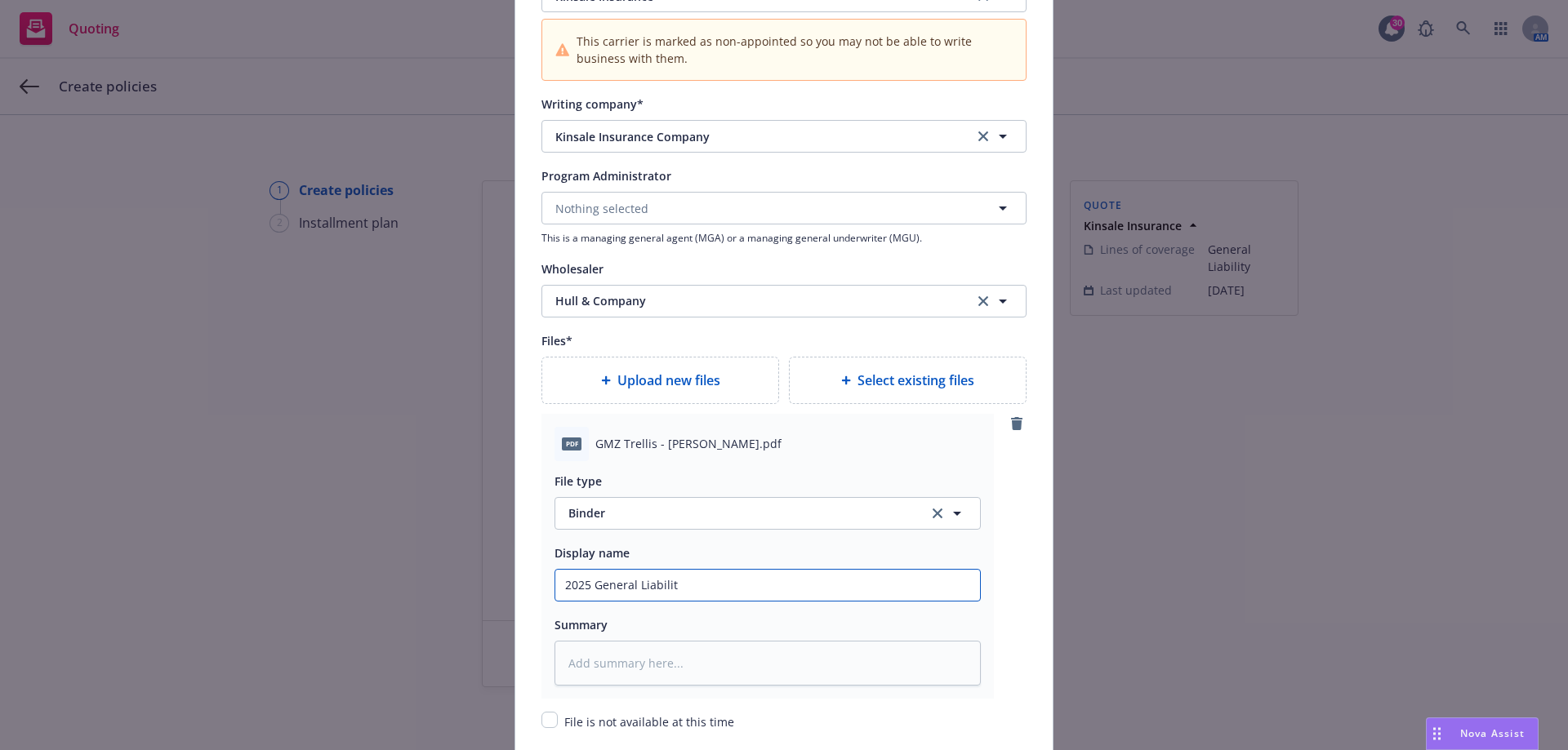
type input "2025 General Liability"
type textarea "x"
type input "2025 General Liability"
type textarea "x"
type input "2025 General Liability B"
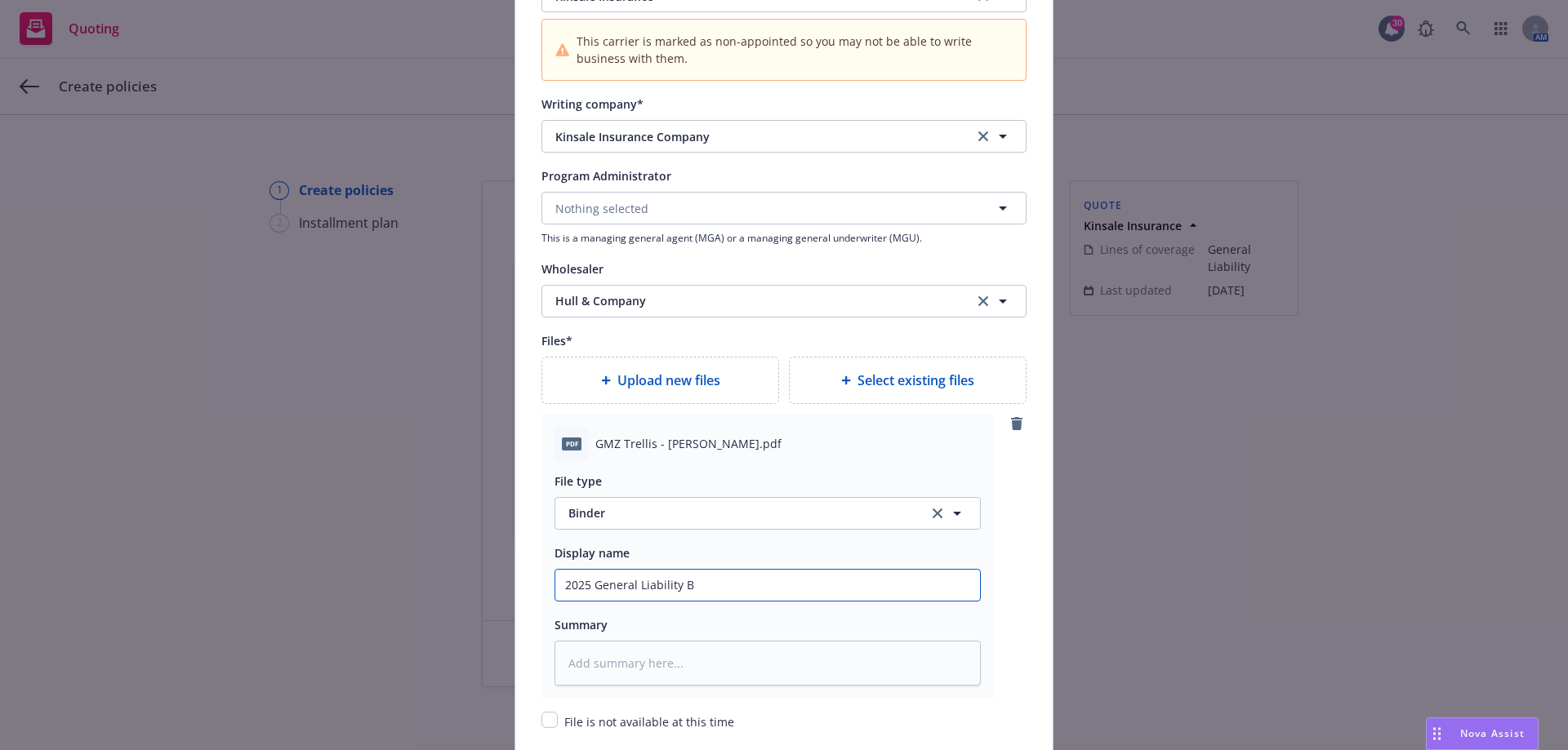
type textarea "x"
type input "2025 General Liability Bi"
type textarea "x"
type input "2025 General Liability Bin"
type textarea "x"
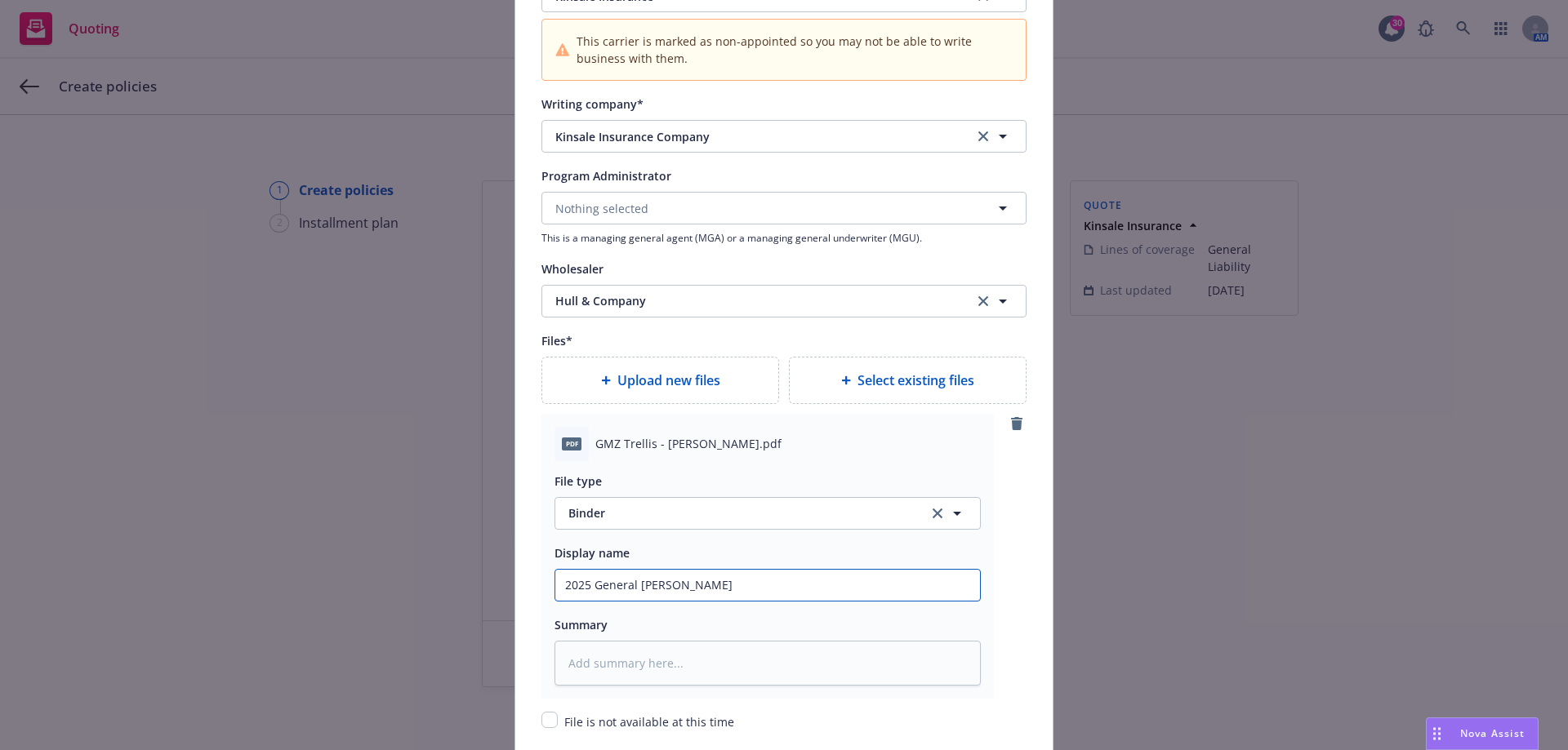
type input "2025 General Liability Bind"
type textarea "x"
type input "2025 General Liability Binde"
type textarea "x"
type input "2025 General Liability Binder"
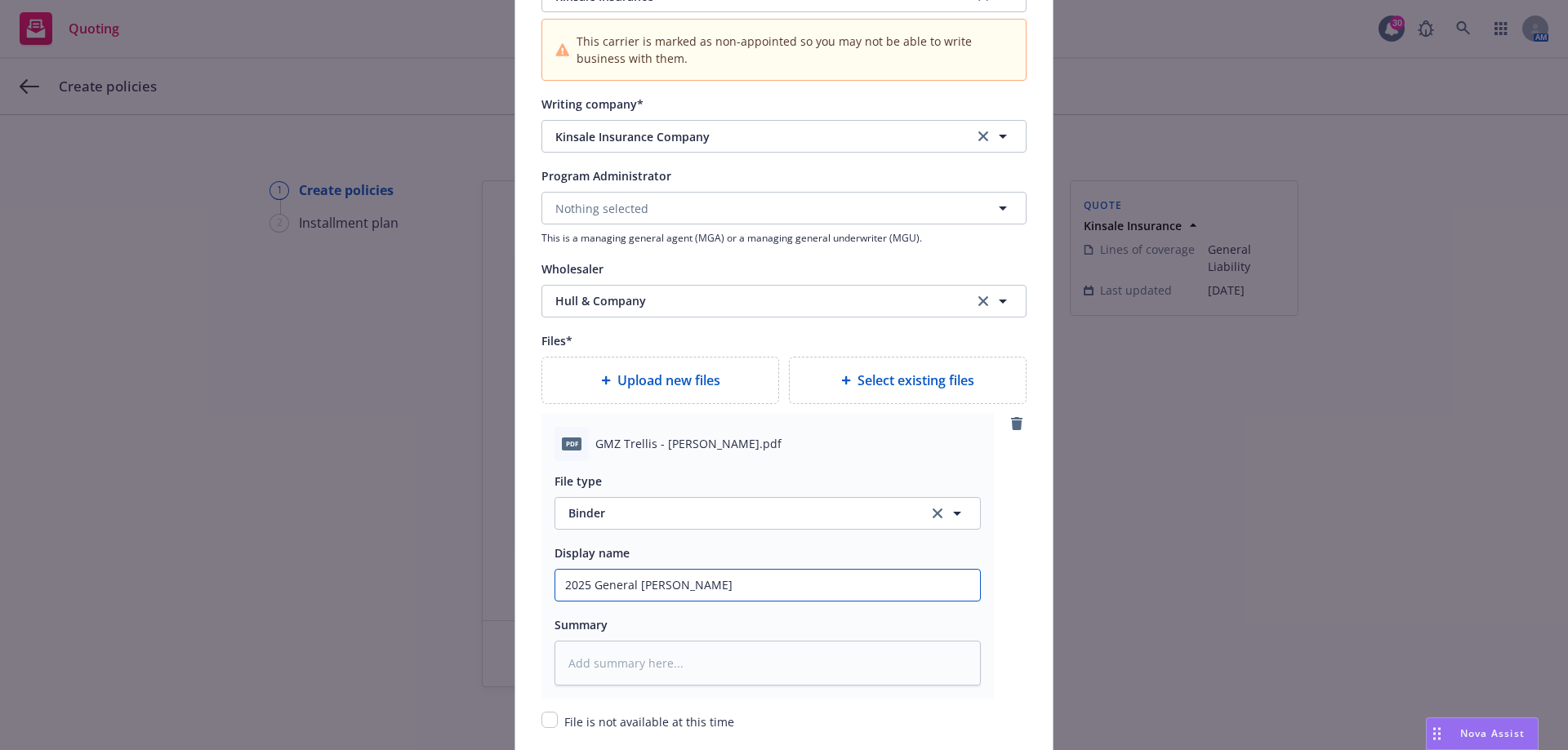
type textarea "x"
type input "2025 General Liability Binder"
type textarea "x"
type input "2025 General Liability Binder -"
type textarea "x"
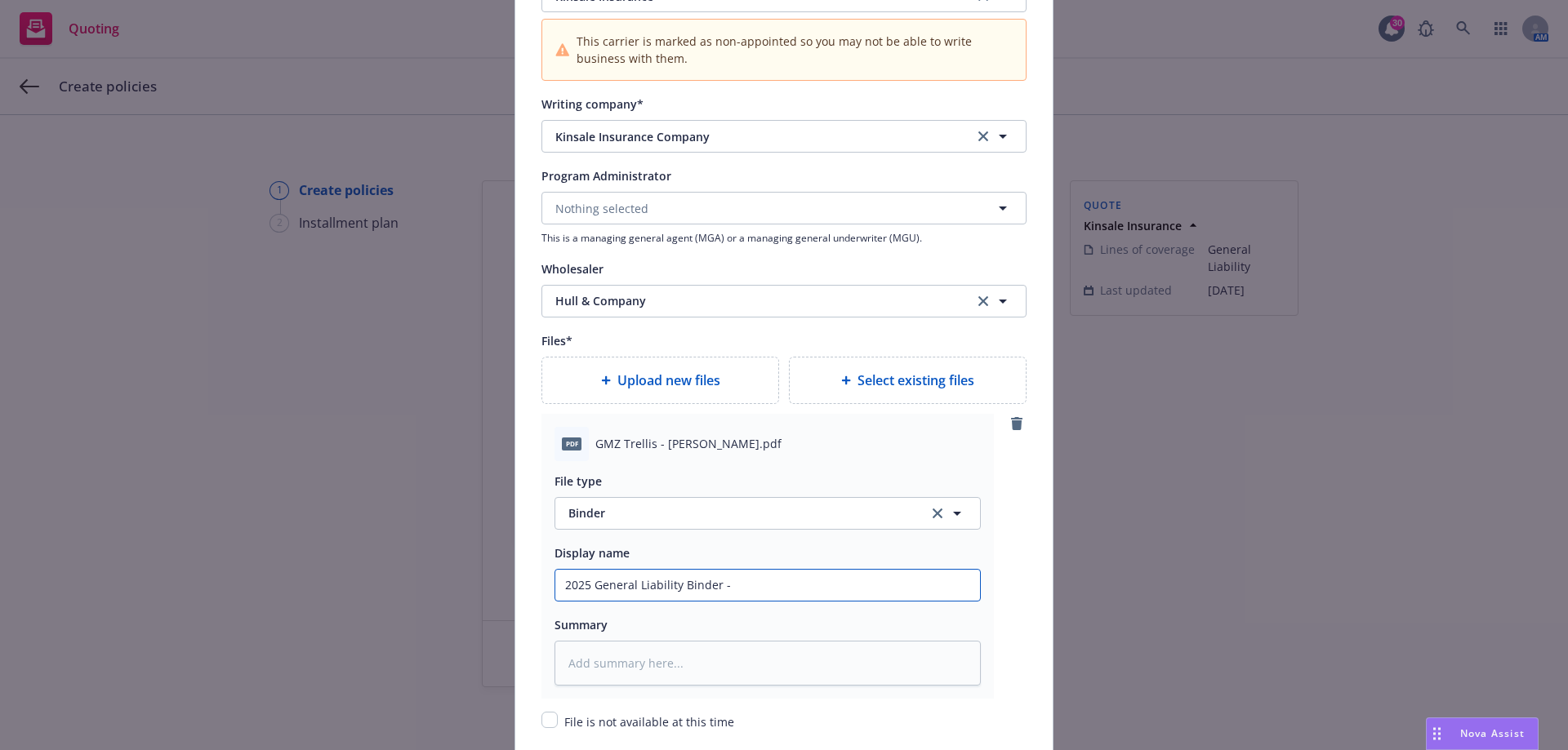
type input "2025 General Liability Binder -"
type textarea "x"
type input "2025 General Liability Binder - H"
type textarea "x"
type input "2025 General Liability Binder - Hu"
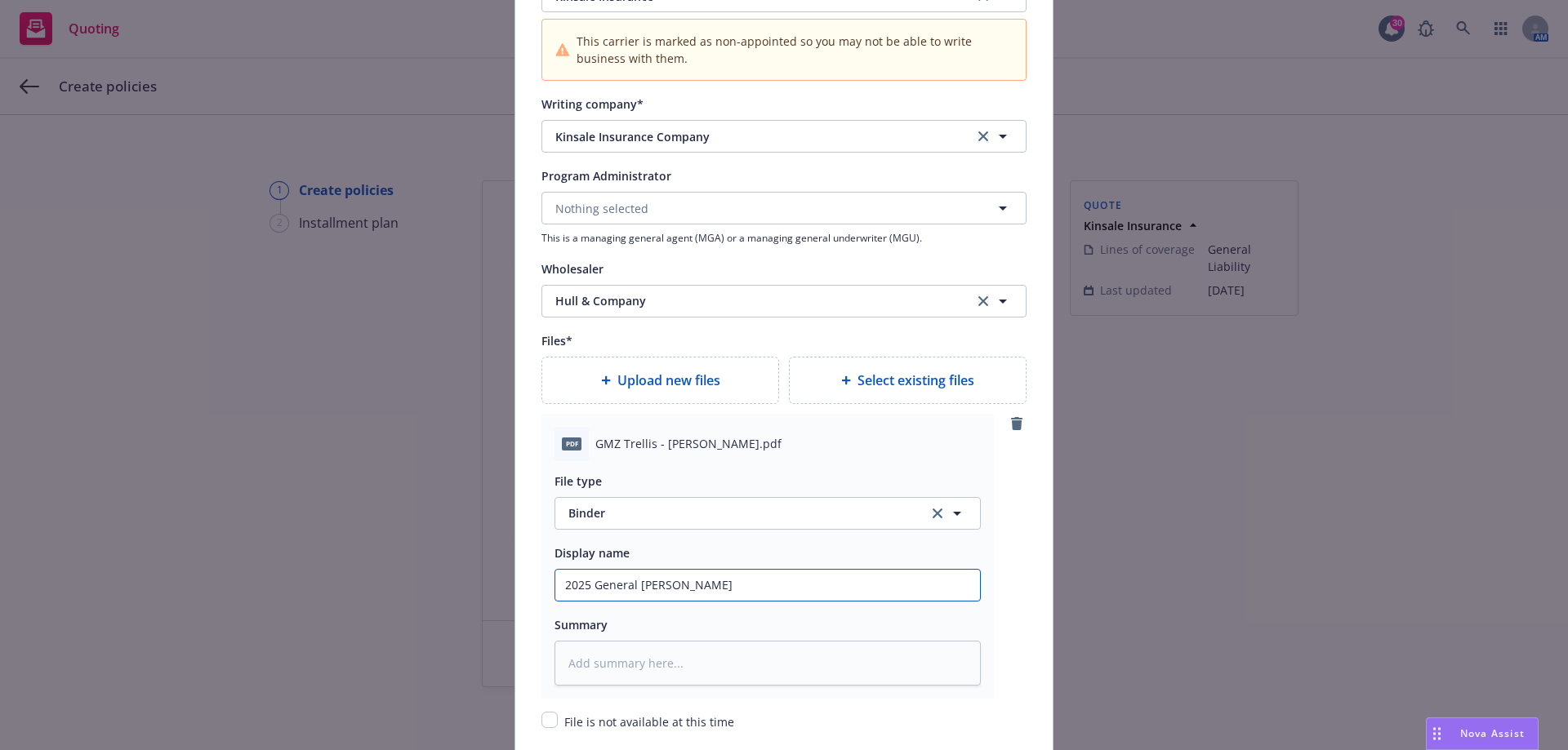
type textarea "x"
type input "2025 General Liability Binder - Hul"
type textarea "x"
type input "2025 General Liability Binder - Hull"
type textarea "x"
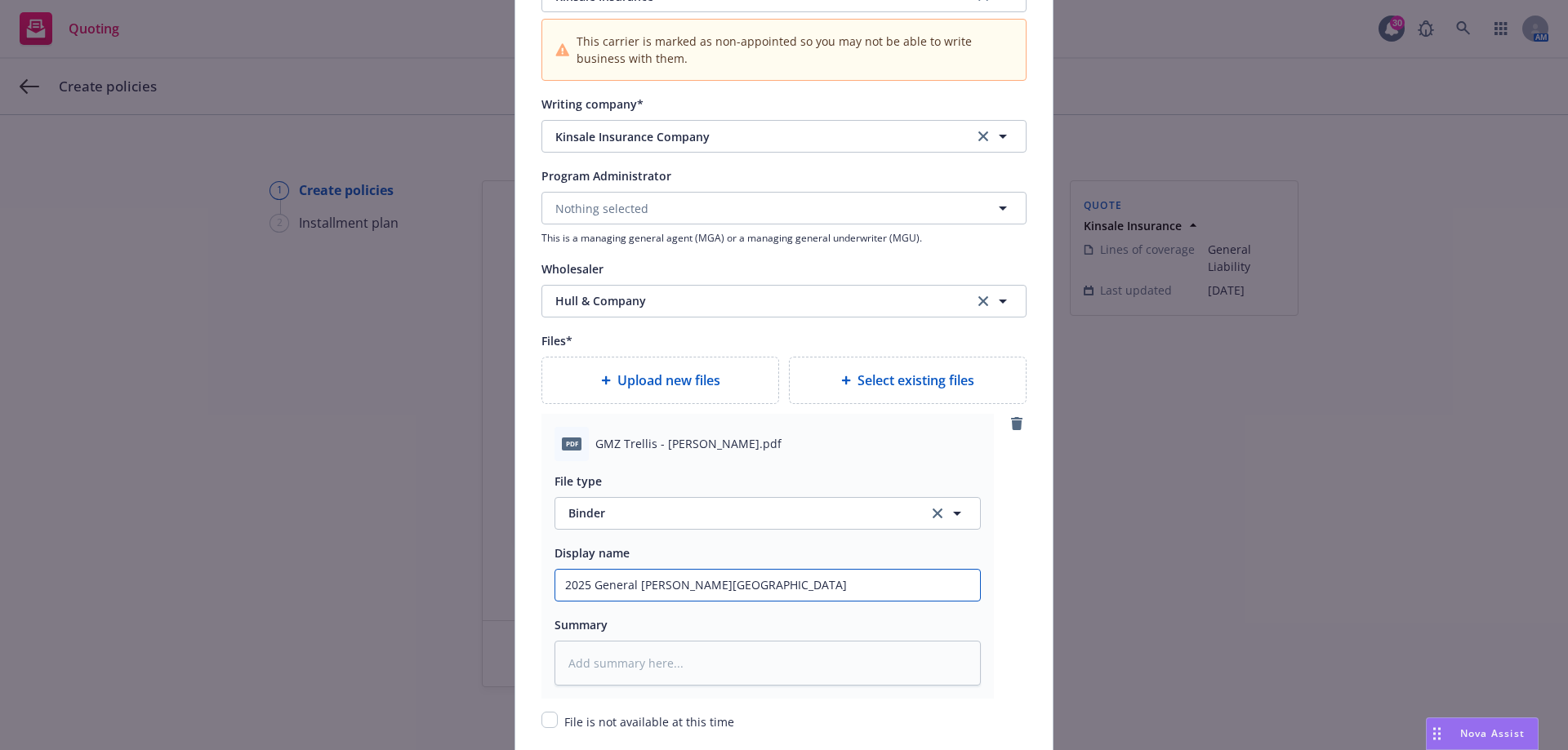
type input "2025 General Liability Binder - Hull/"
type textarea "x"
type input "2025 General Liability Binder - Hull/K"
type textarea "x"
type input "2025 General Liability Binder - Hull/Ki"
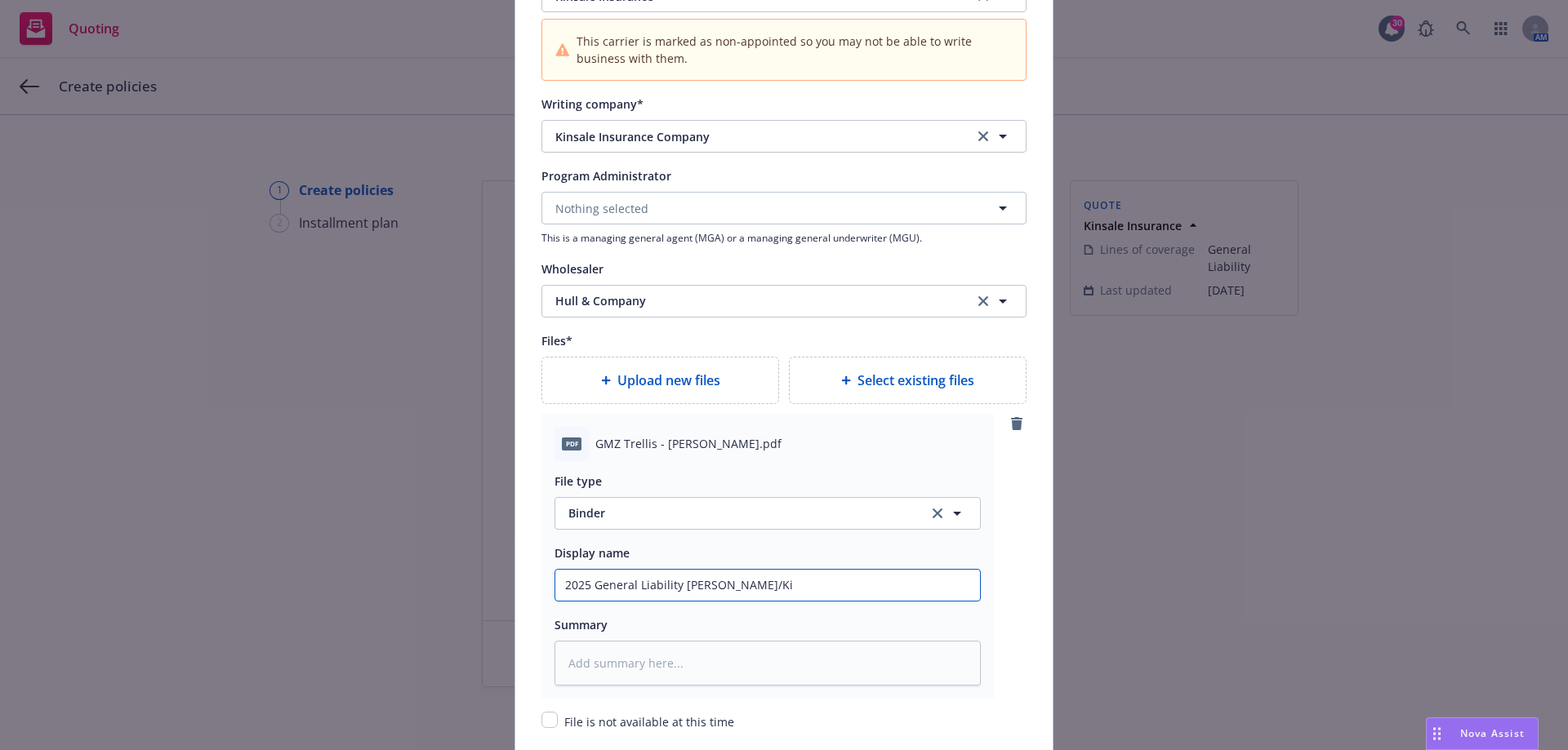
type textarea "x"
type input "2025 General Liability Binder - Hull/Kin"
type textarea "x"
type input "2025 General Liability Binder - Hull/Kins"
type textarea "x"
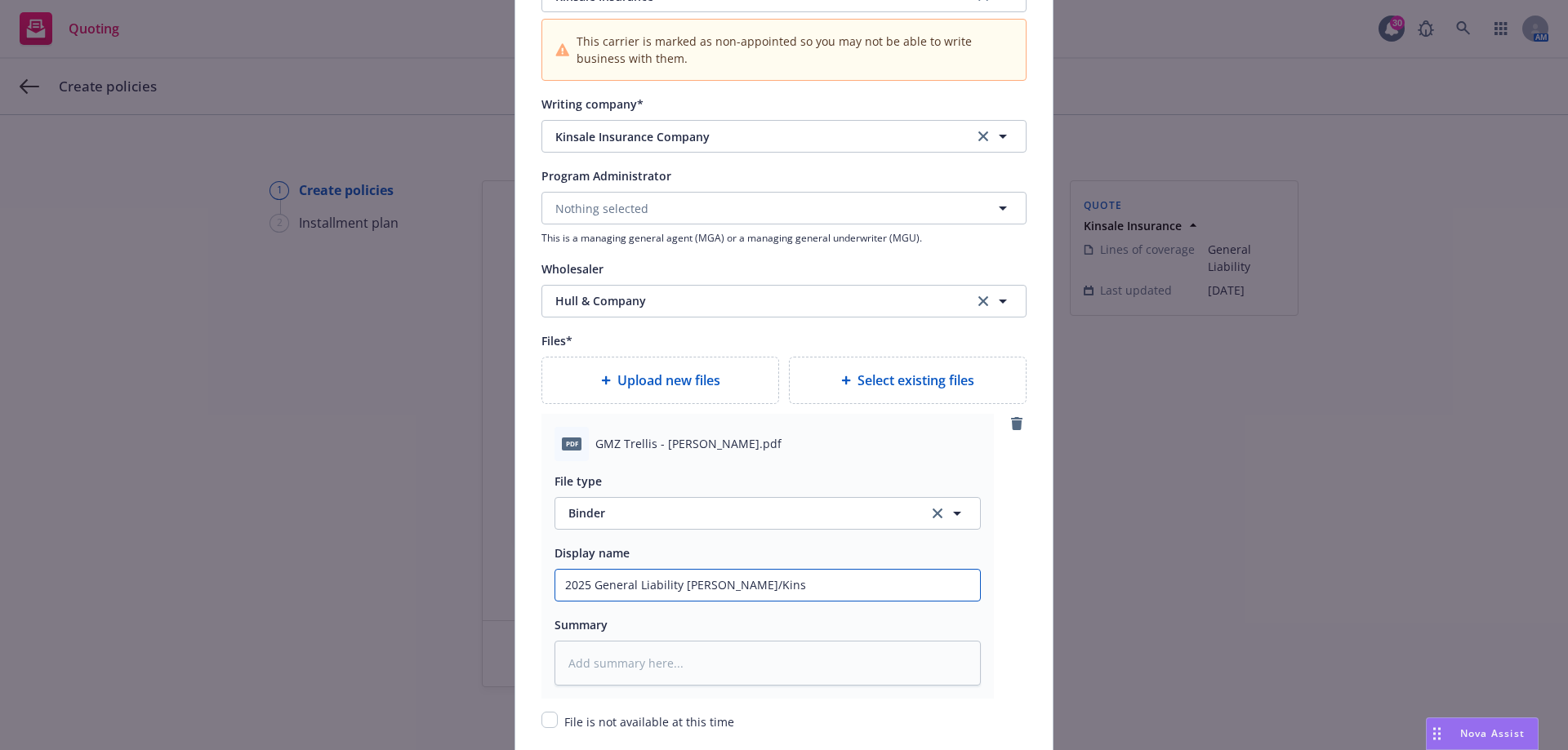
type input "2025 General Liability Binder - Hull/Kinsa"
type textarea "x"
type input "2025 General Liability Binder - Hull/Kinsal"
type textarea "x"
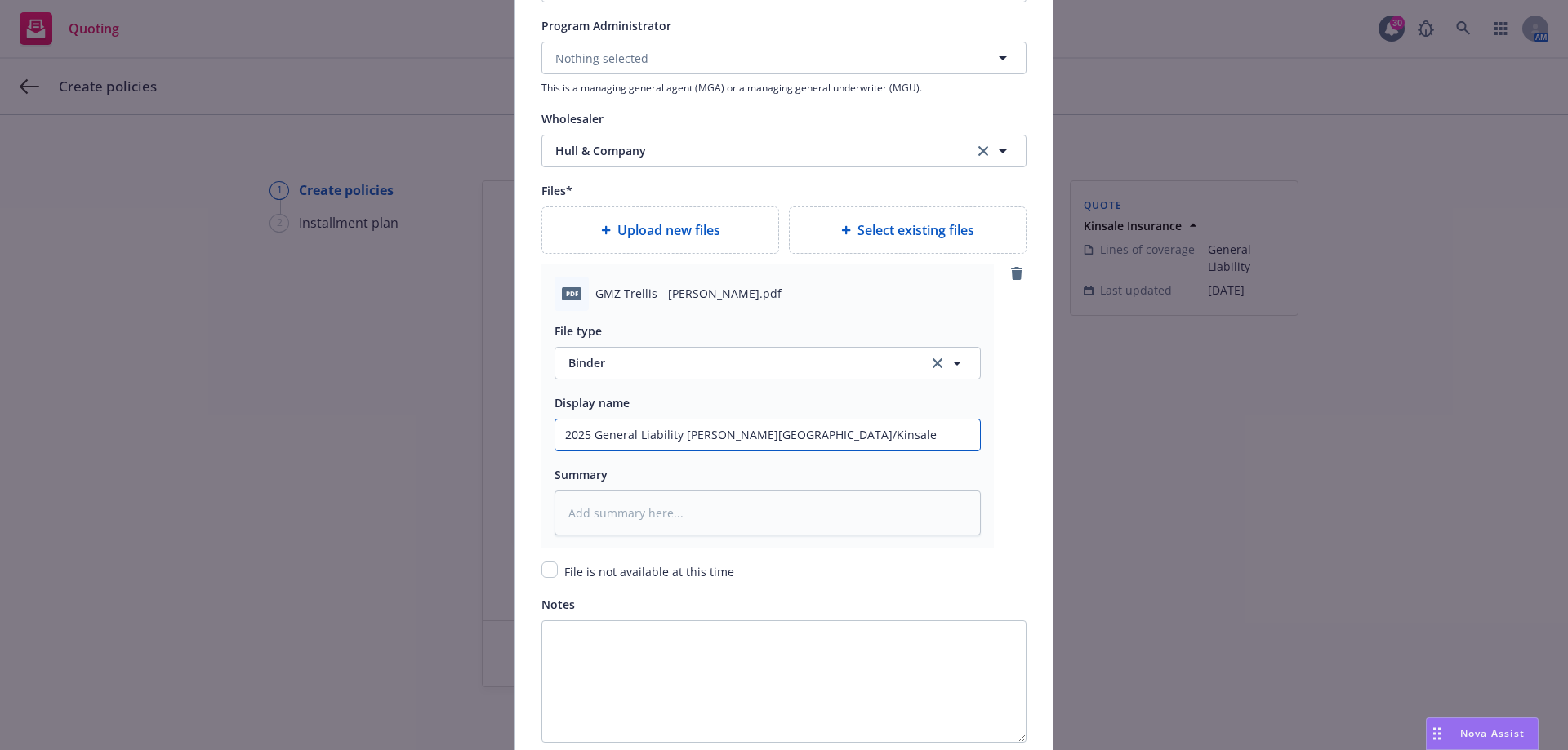
scroll to position [2038, 0]
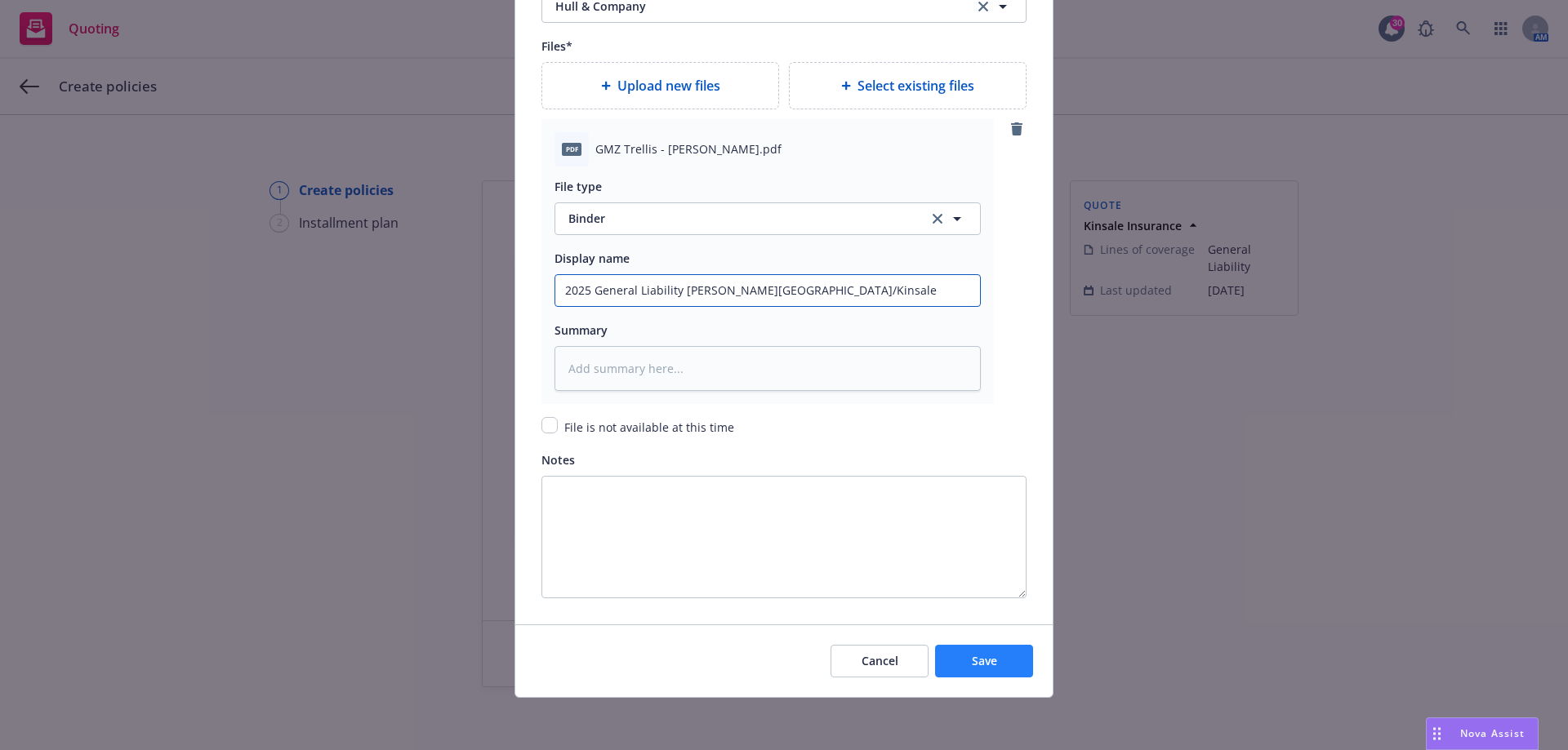
type input "2025 General Liability Binder - Hull/Kinsale"
click at [980, 664] on span "Save" at bounding box center [984, 660] width 25 height 15
type textarea "x"
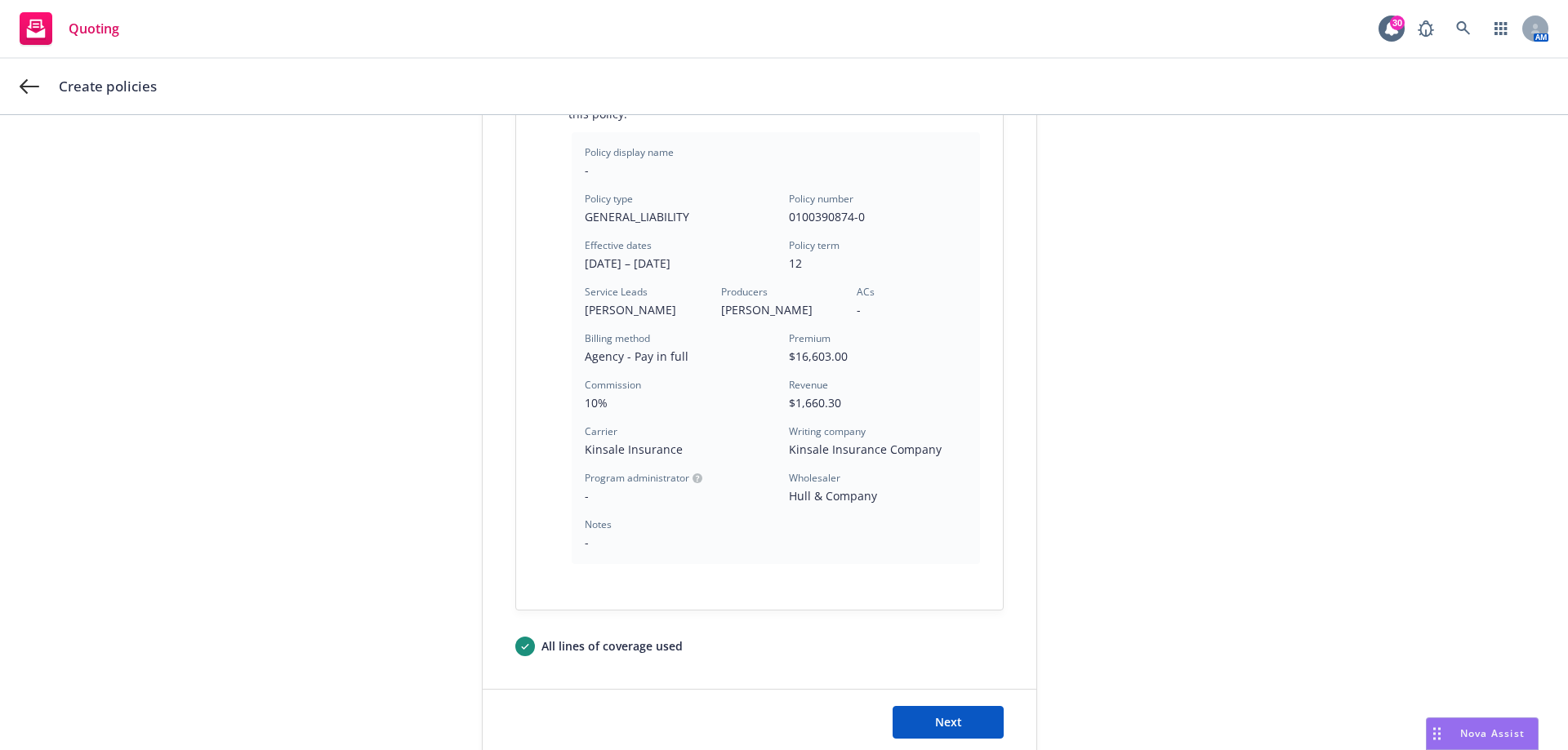
scroll to position [444, 0]
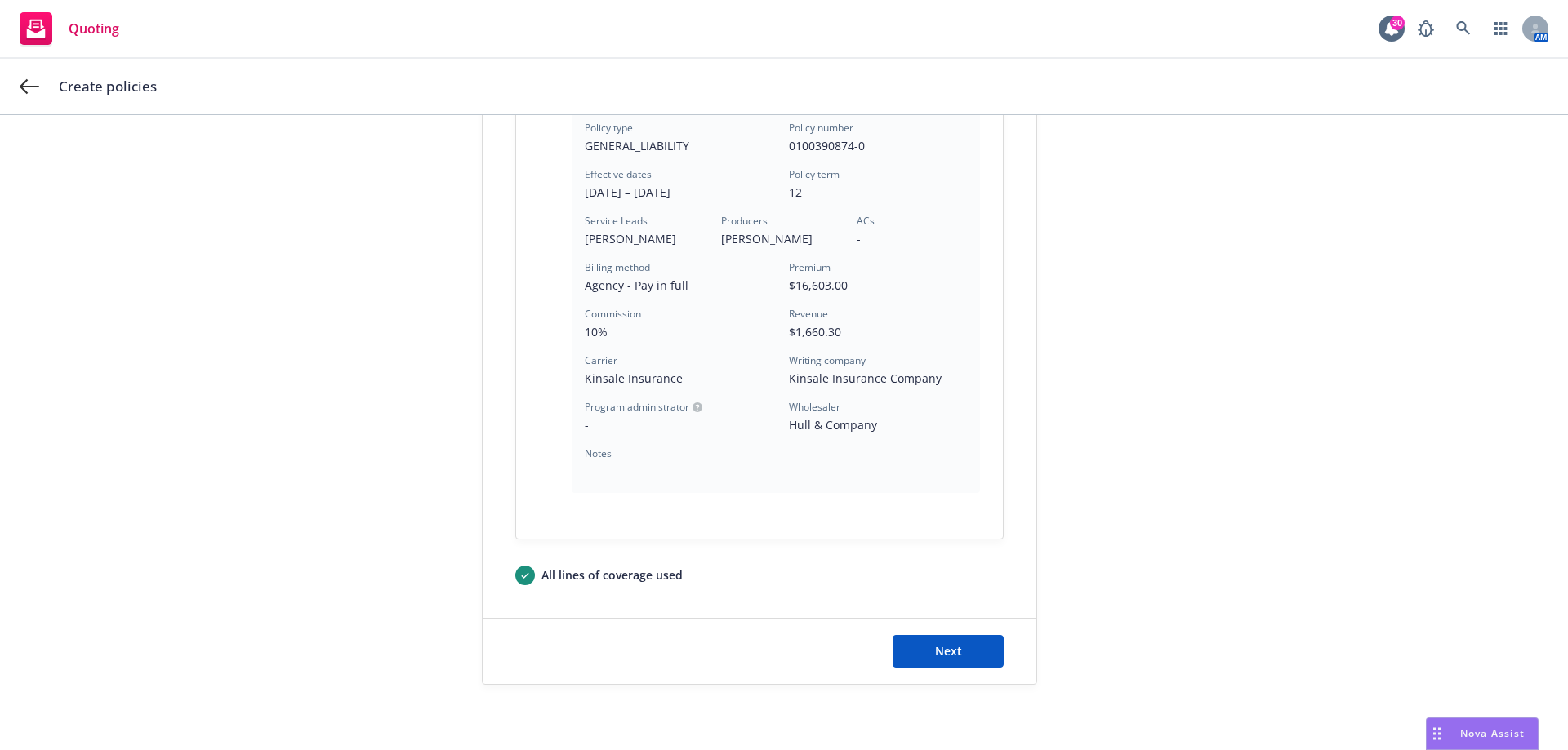
click at [860, 646] on div "Next" at bounding box center [759, 651] width 488 height 32
click at [942, 653] on span "Next" at bounding box center [948, 650] width 27 height 15
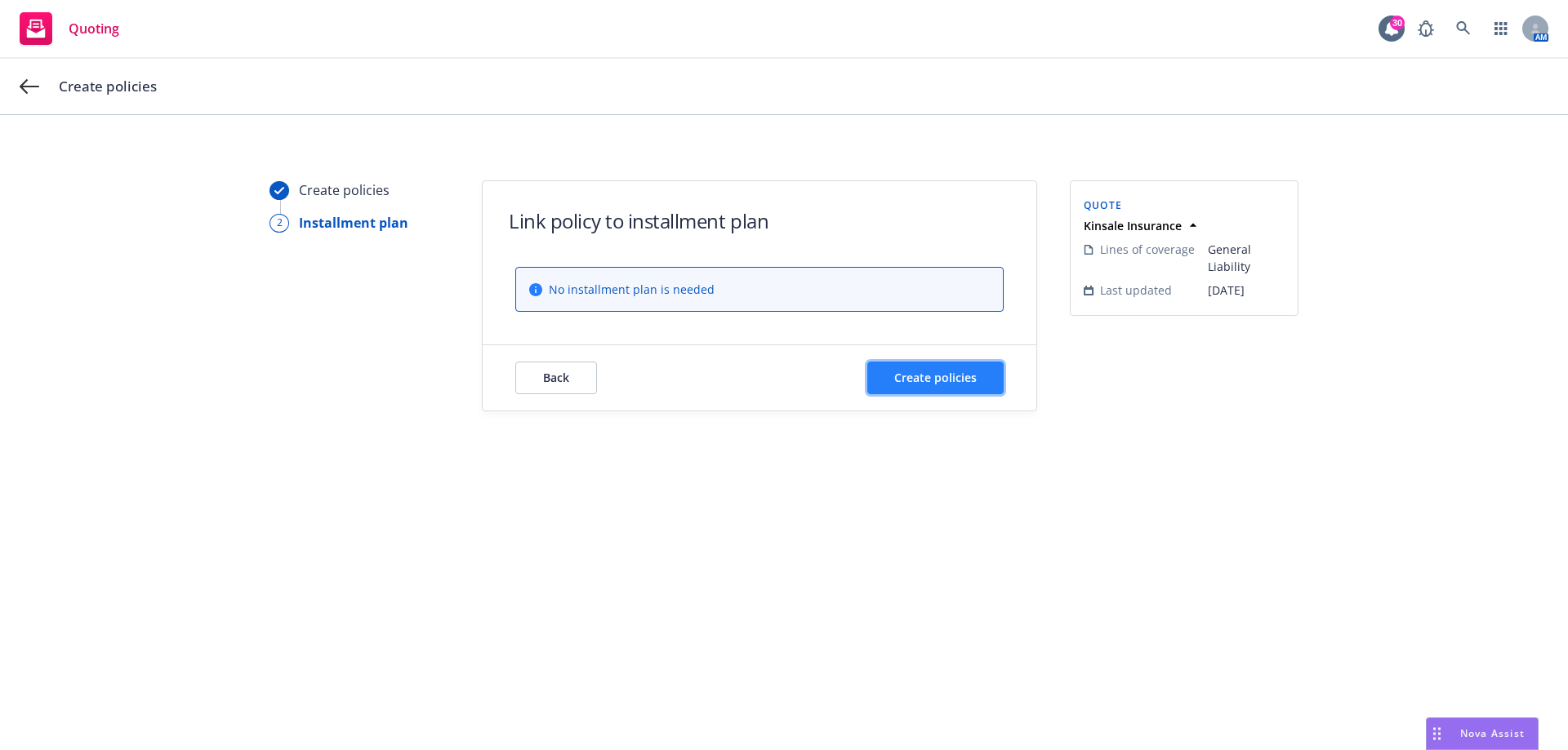
click at [905, 363] on button "Create policies" at bounding box center [935, 378] width 136 height 32
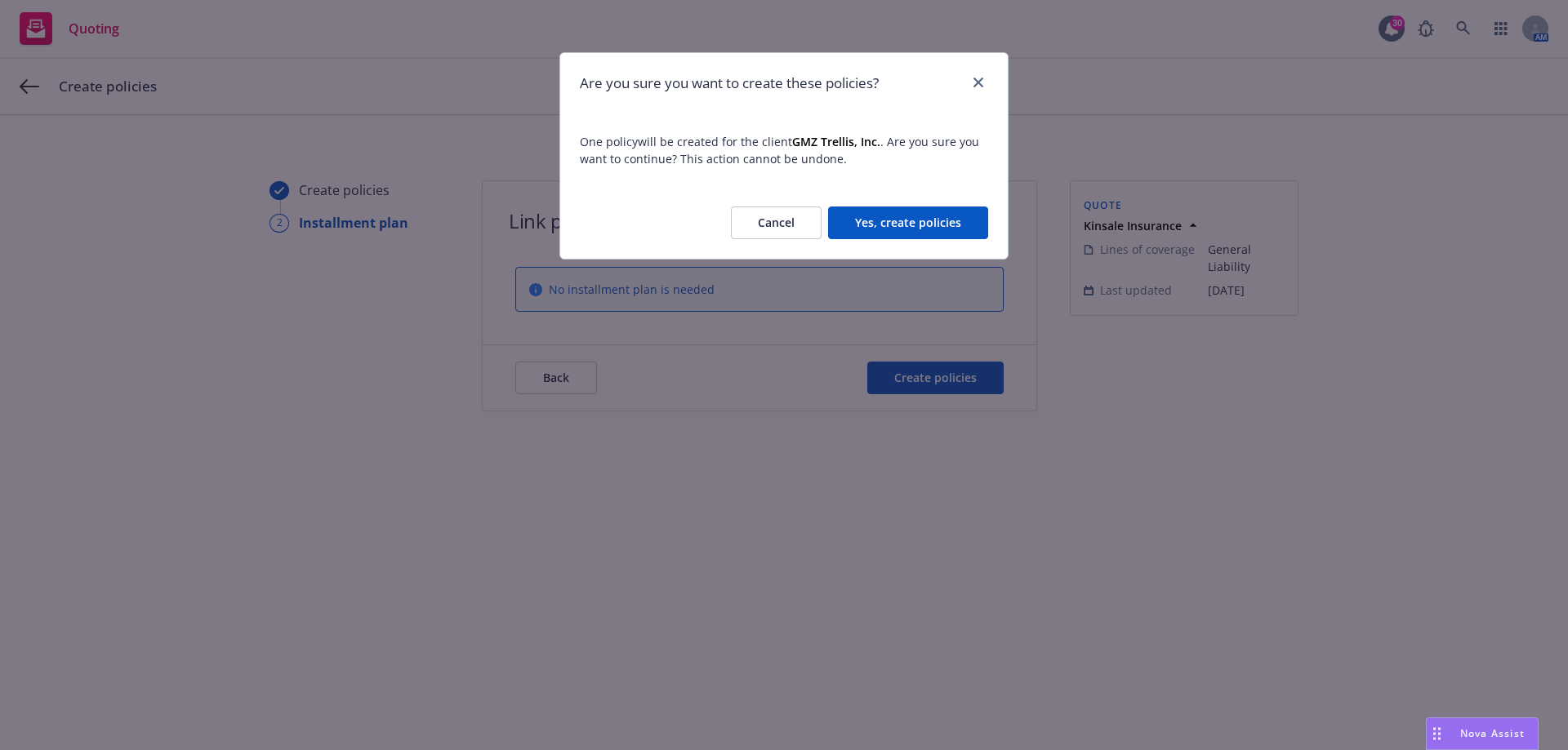
drag, startPoint x: 889, startPoint y: 214, endPoint x: 888, endPoint y: 224, distance: 10.0
click at [888, 224] on button "Yes, create policies" at bounding box center [908, 222] width 160 height 32
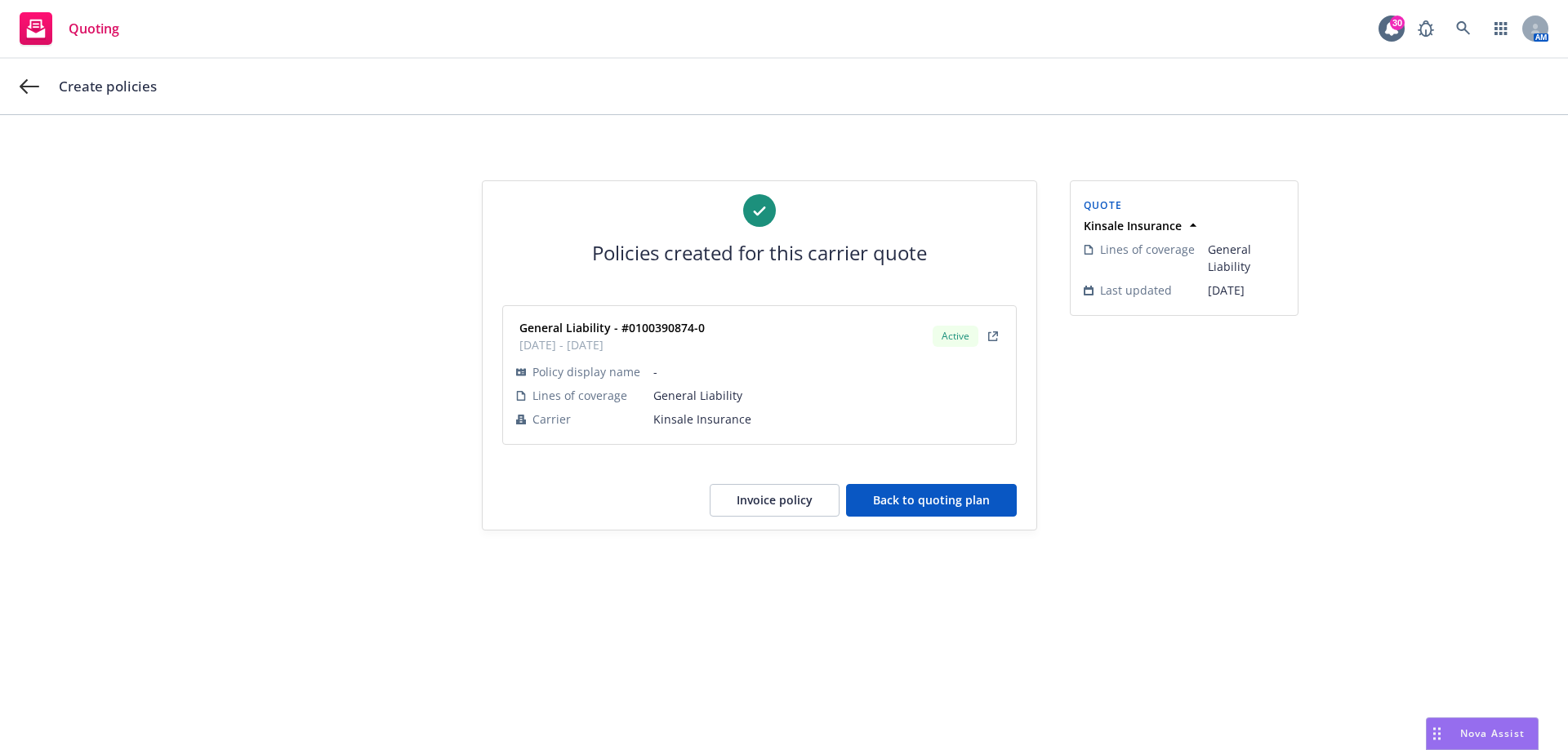
click at [868, 495] on button "Back to quoting plan" at bounding box center [930, 501] width 170 height 32
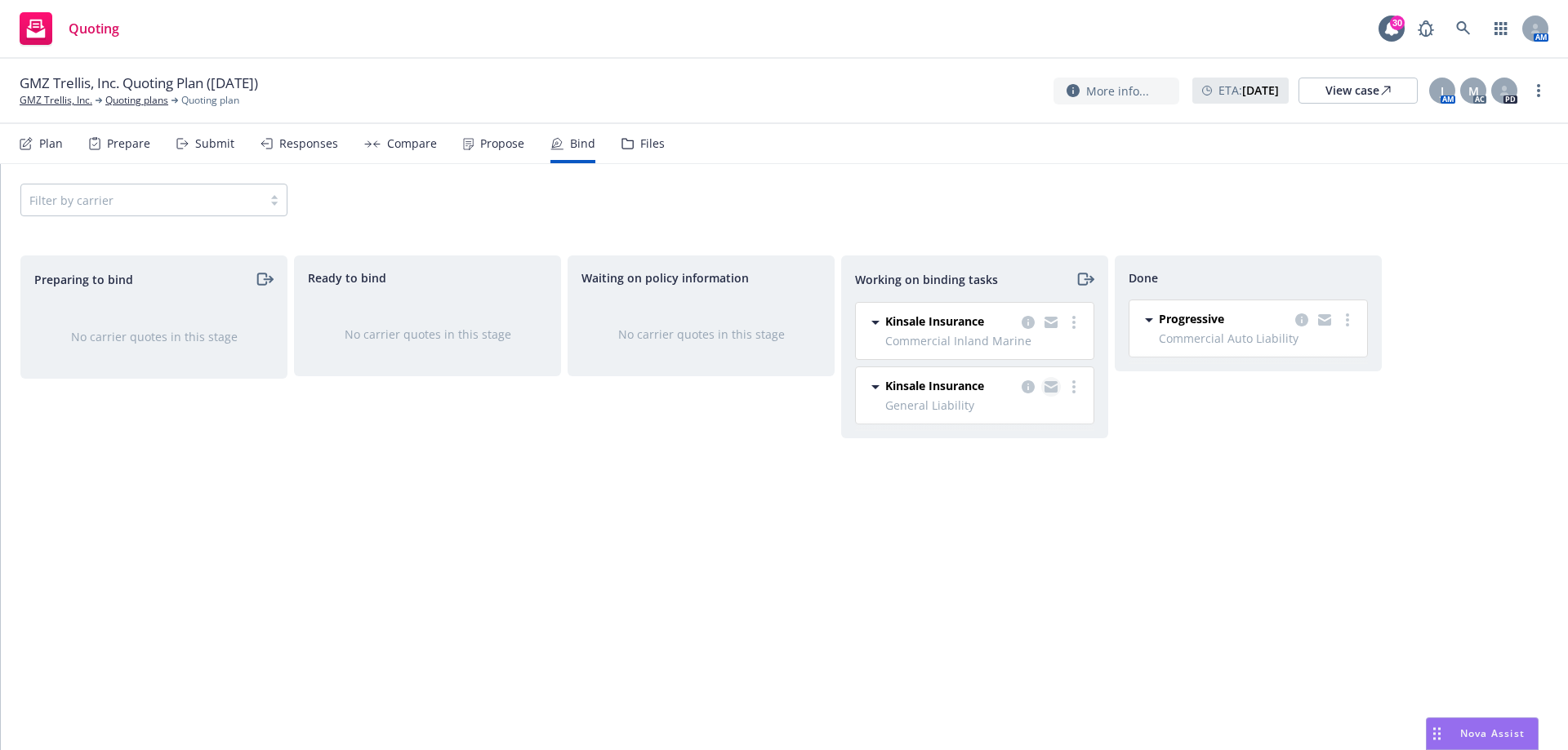
click at [1052, 392] on link "copy logging email" at bounding box center [1051, 387] width 20 height 20
click at [69, 98] on link "GMZ Trellis, Inc." at bounding box center [56, 100] width 73 height 14
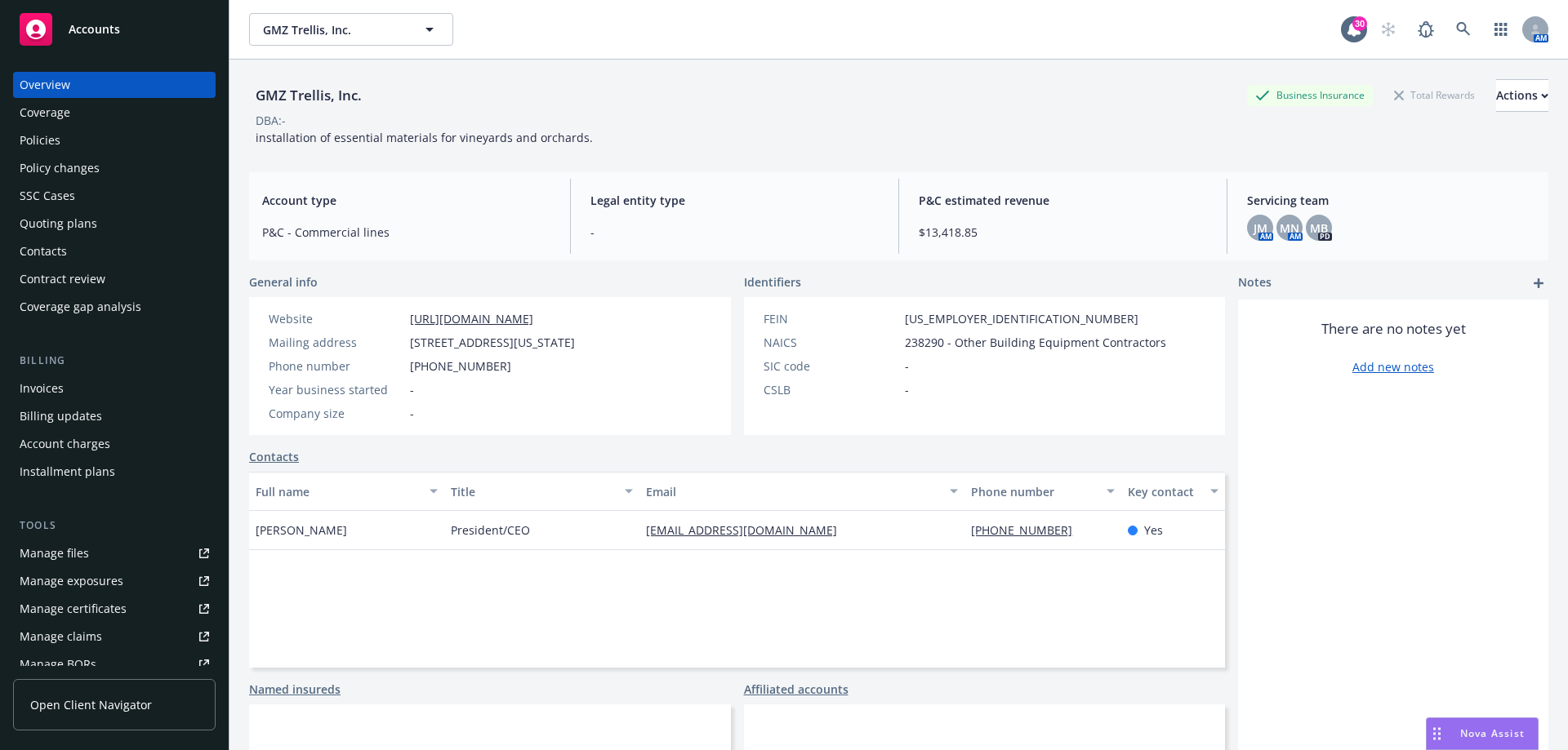
click at [104, 136] on div "Policies" at bounding box center [114, 140] width 189 height 26
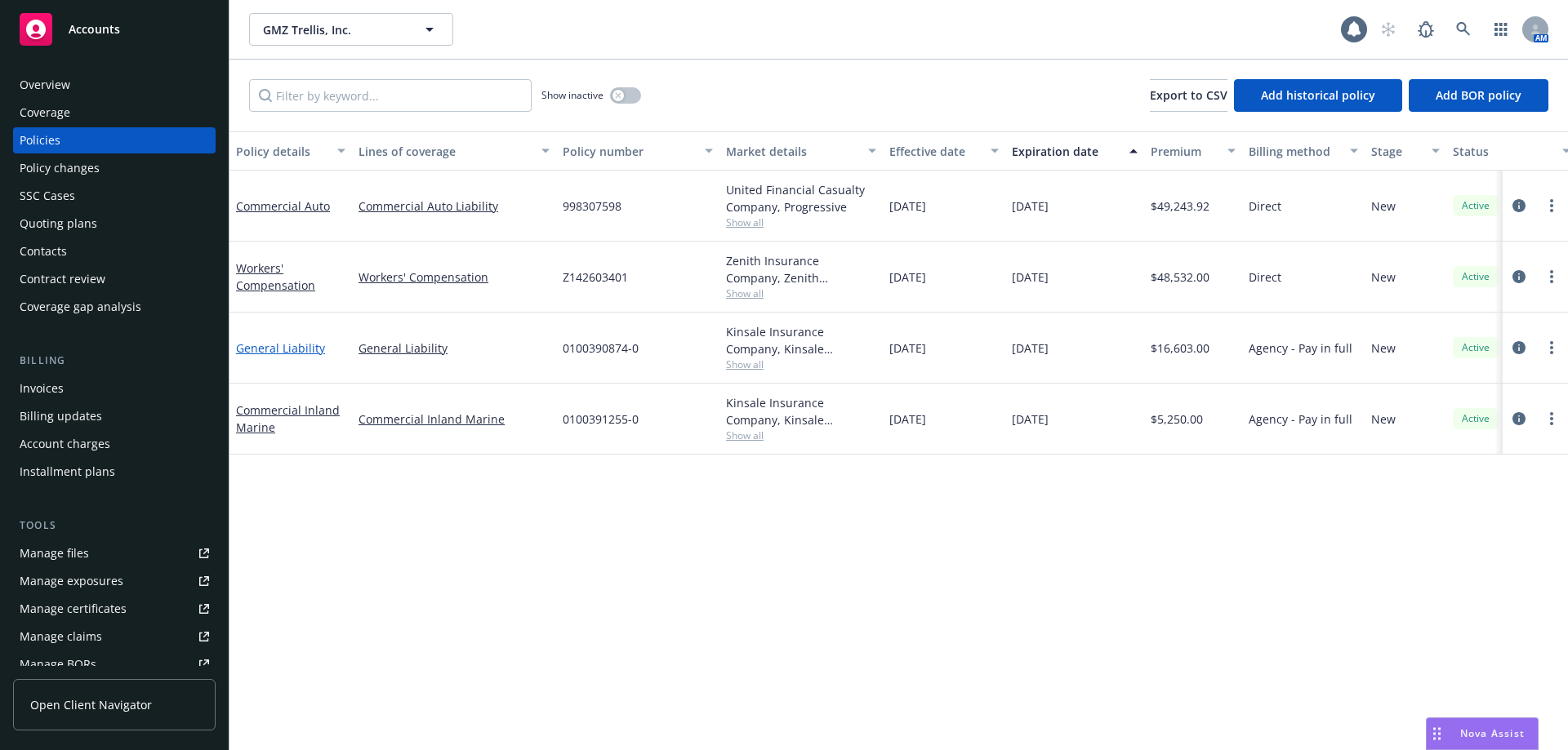
click at [267, 346] on link "General Liability" at bounding box center [280, 348] width 89 height 15
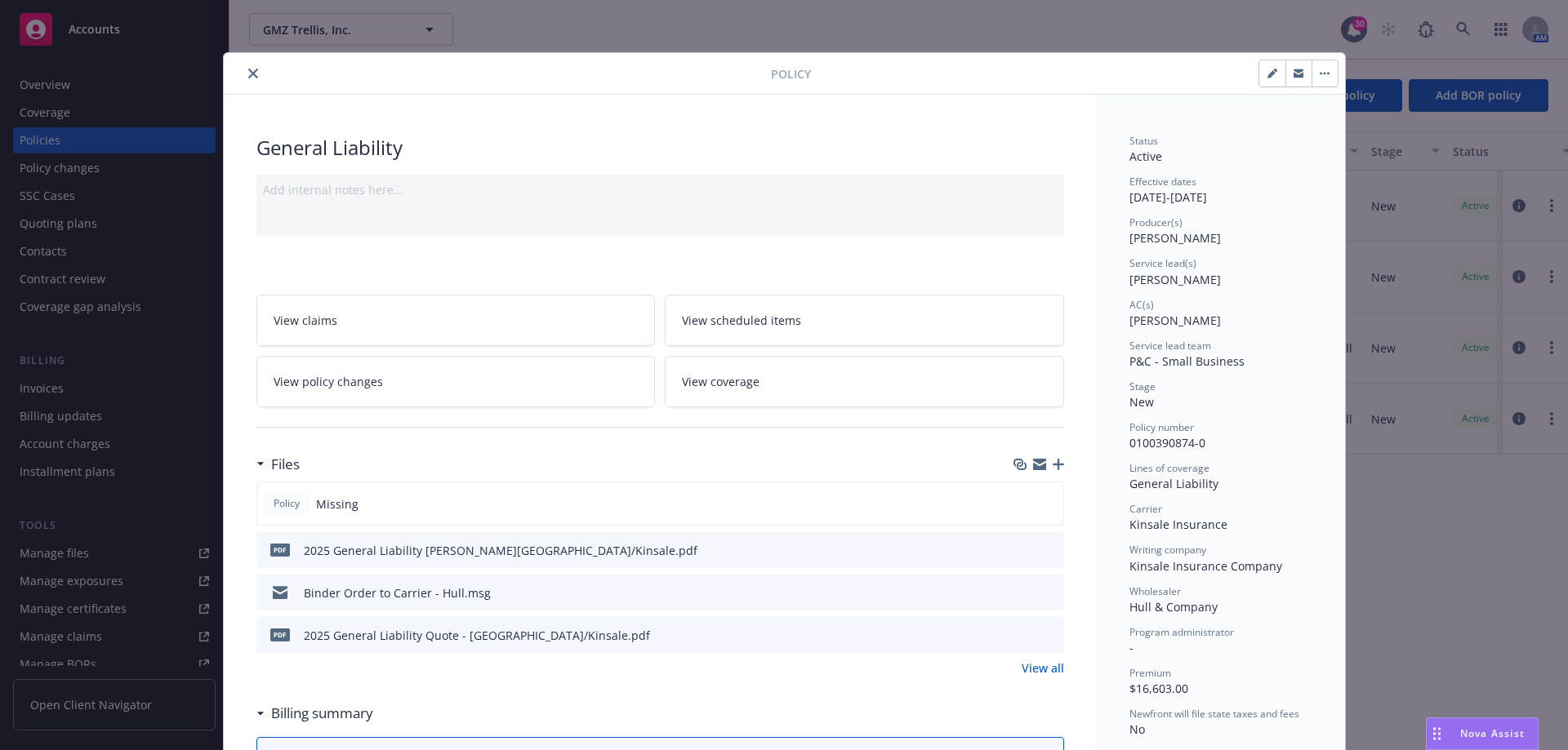
click at [234, 73] on div at bounding box center [501, 74] width 540 height 20
click at [249, 74] on icon "close" at bounding box center [253, 73] width 10 height 10
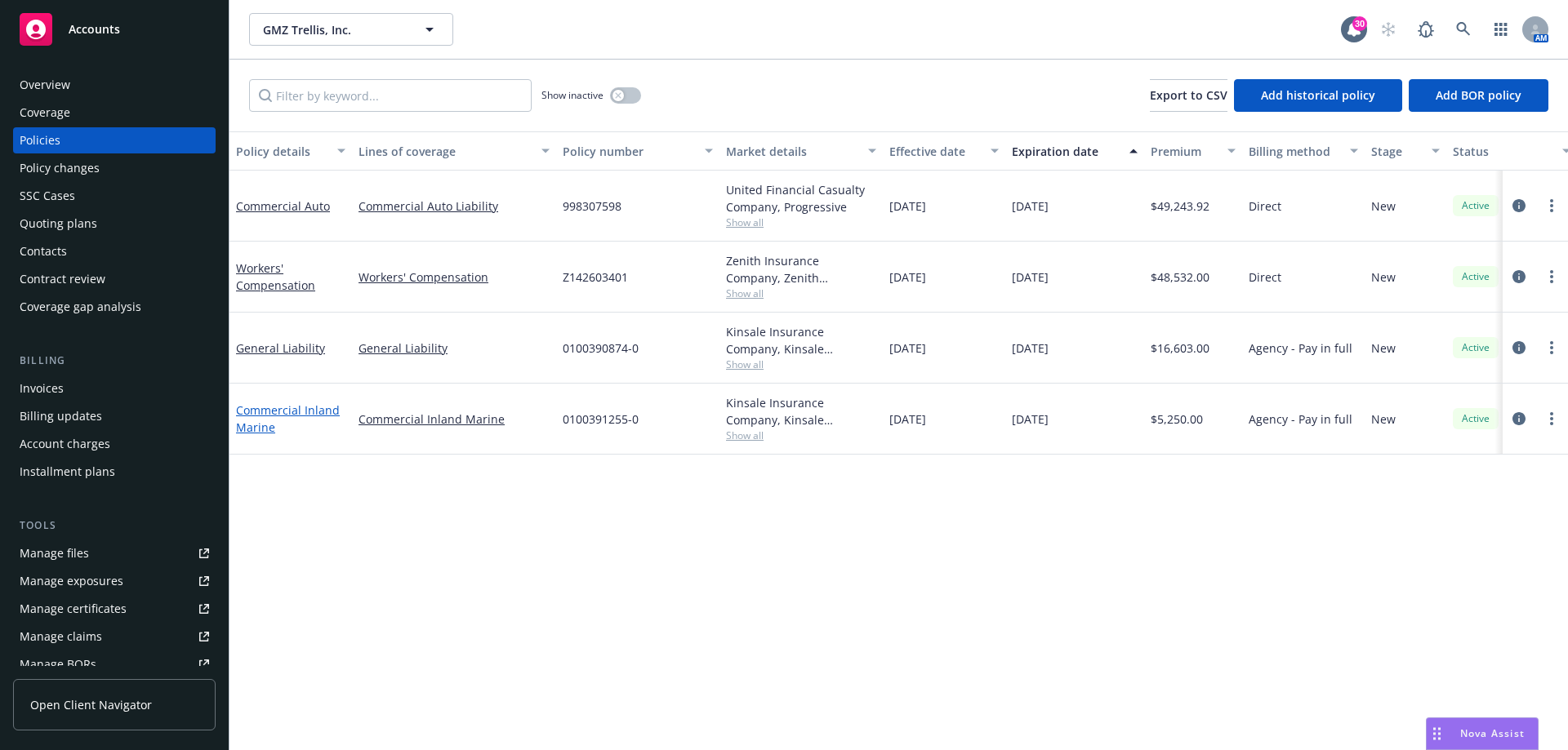
click at [271, 415] on link "Commercial Inland Marine" at bounding box center [287, 419] width 104 height 32
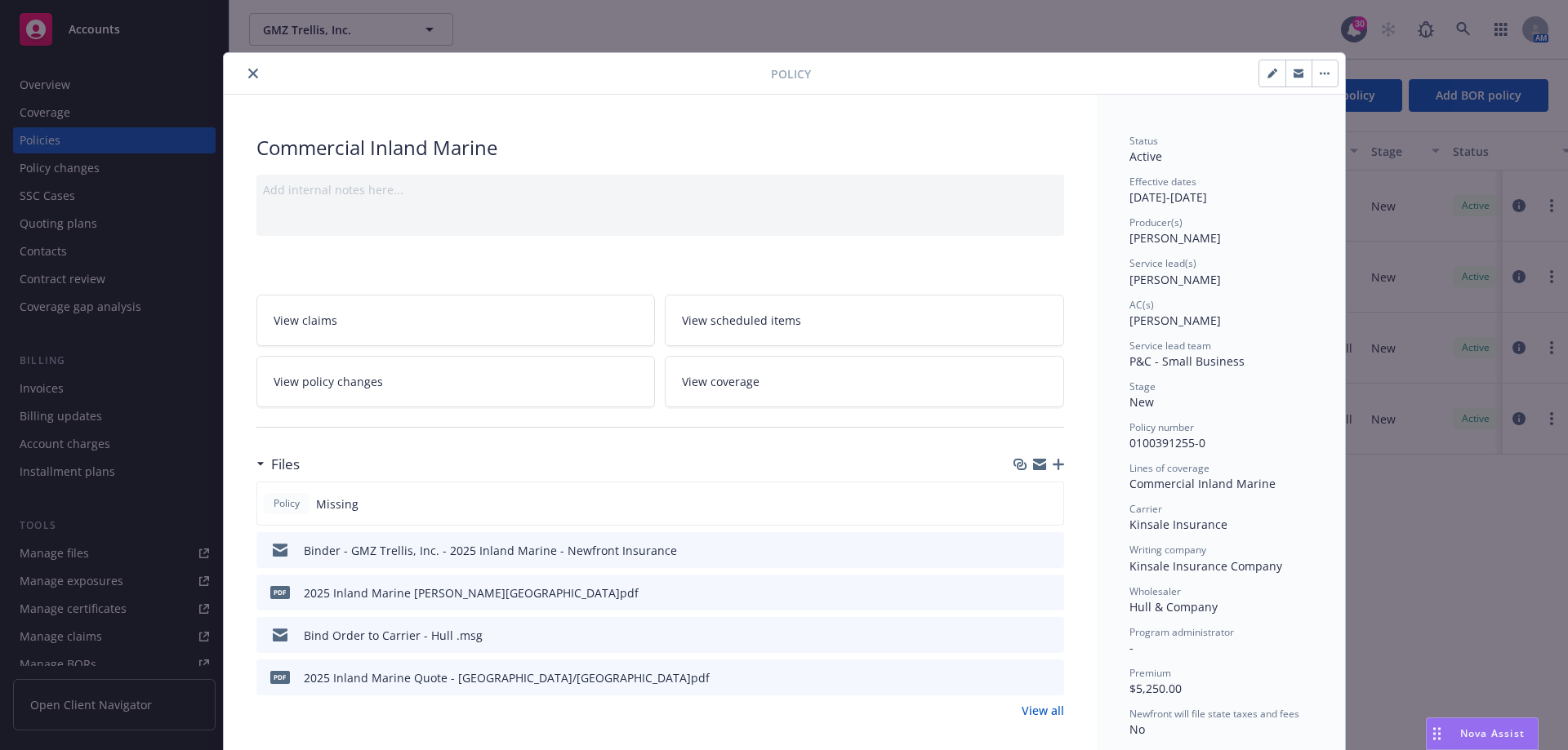
click at [249, 79] on button "close" at bounding box center [253, 74] width 20 height 20
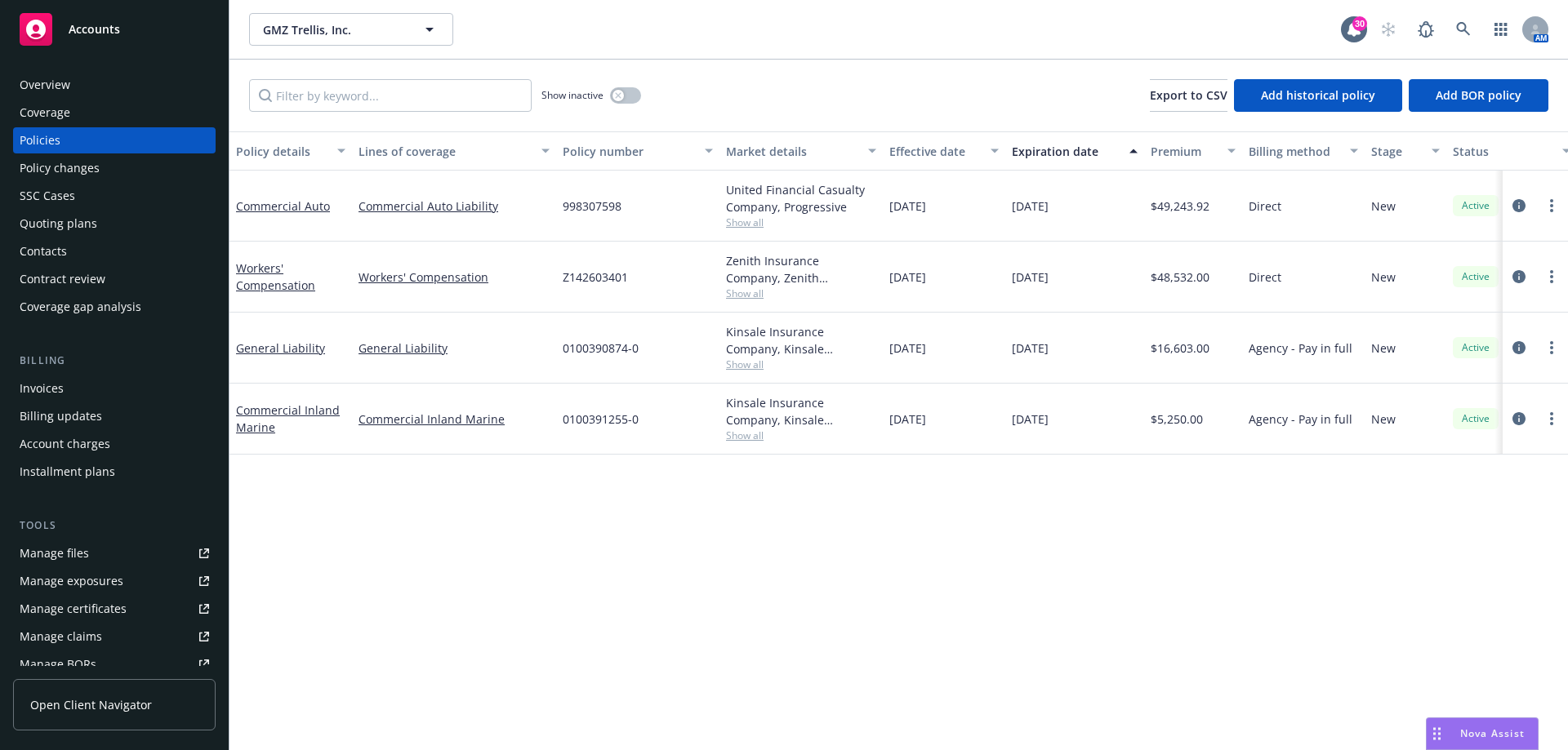
click at [79, 85] on div "Overview" at bounding box center [114, 85] width 189 height 26
